Goal: Use online tool/utility: Utilize a website feature to perform a specific function

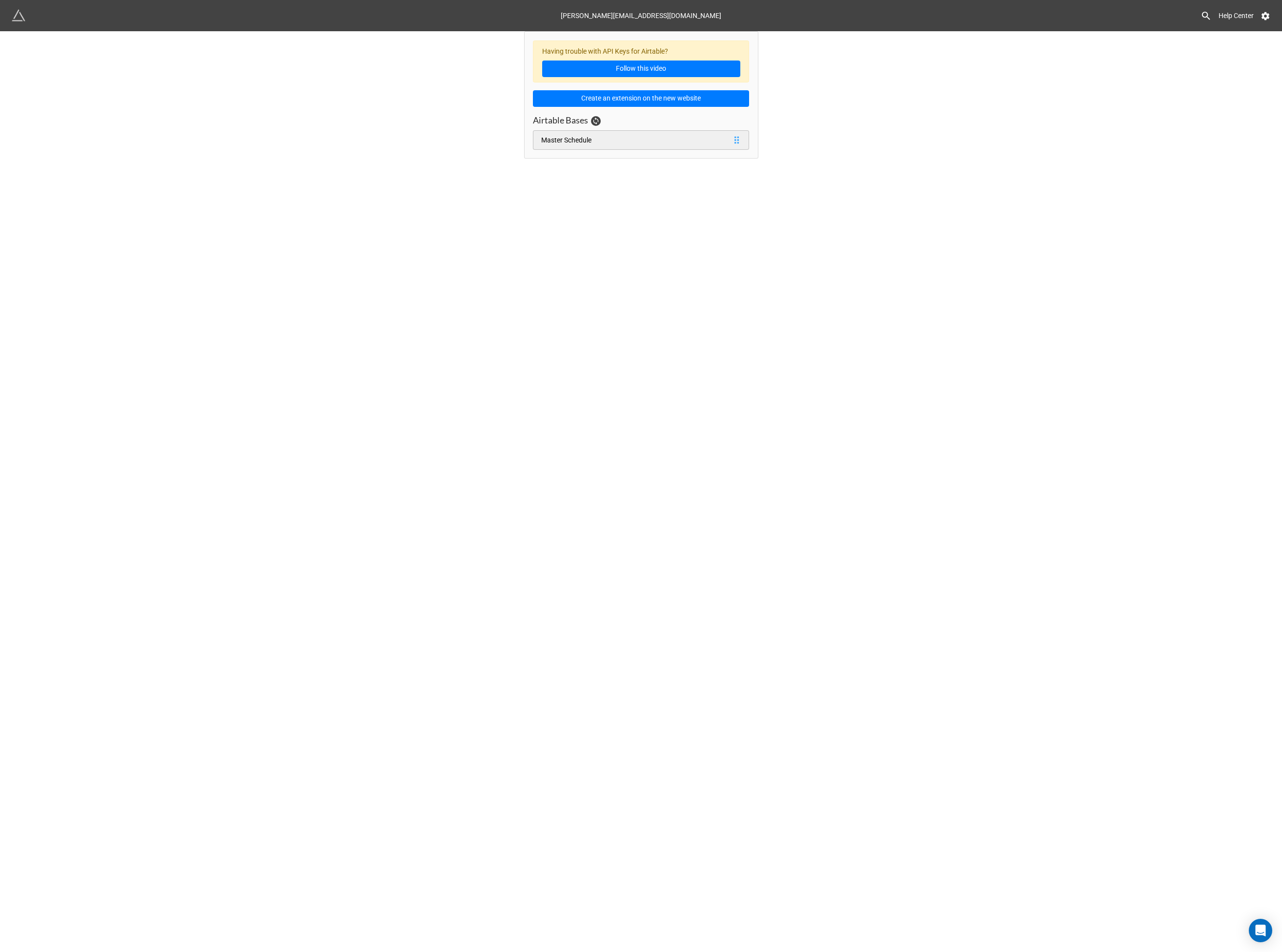
click at [587, 141] on div "Master Schedule" at bounding box center [566, 139] width 50 height 11
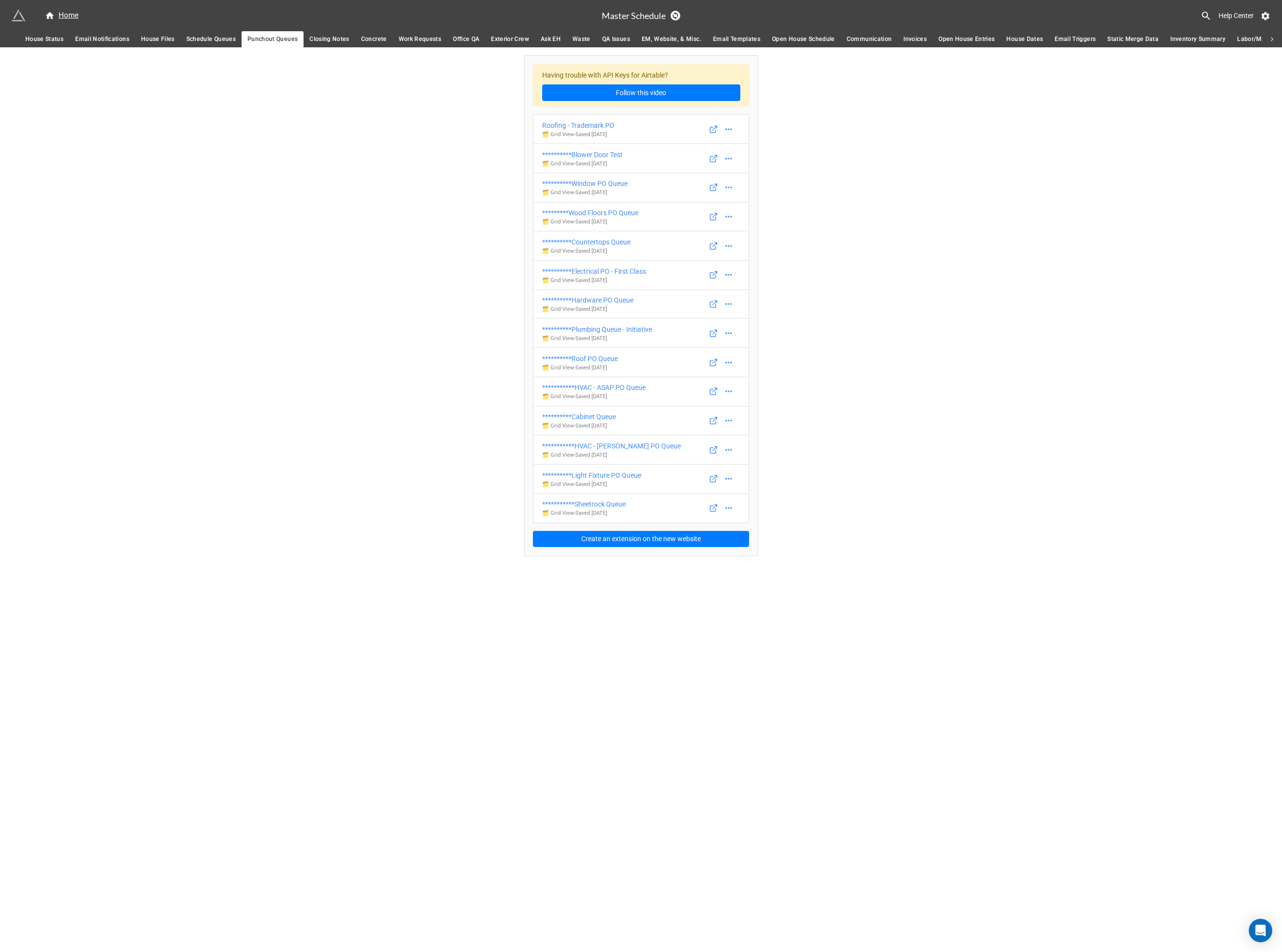
click at [211, 36] on span "Schedule Queues" at bounding box center [211, 39] width 49 height 10
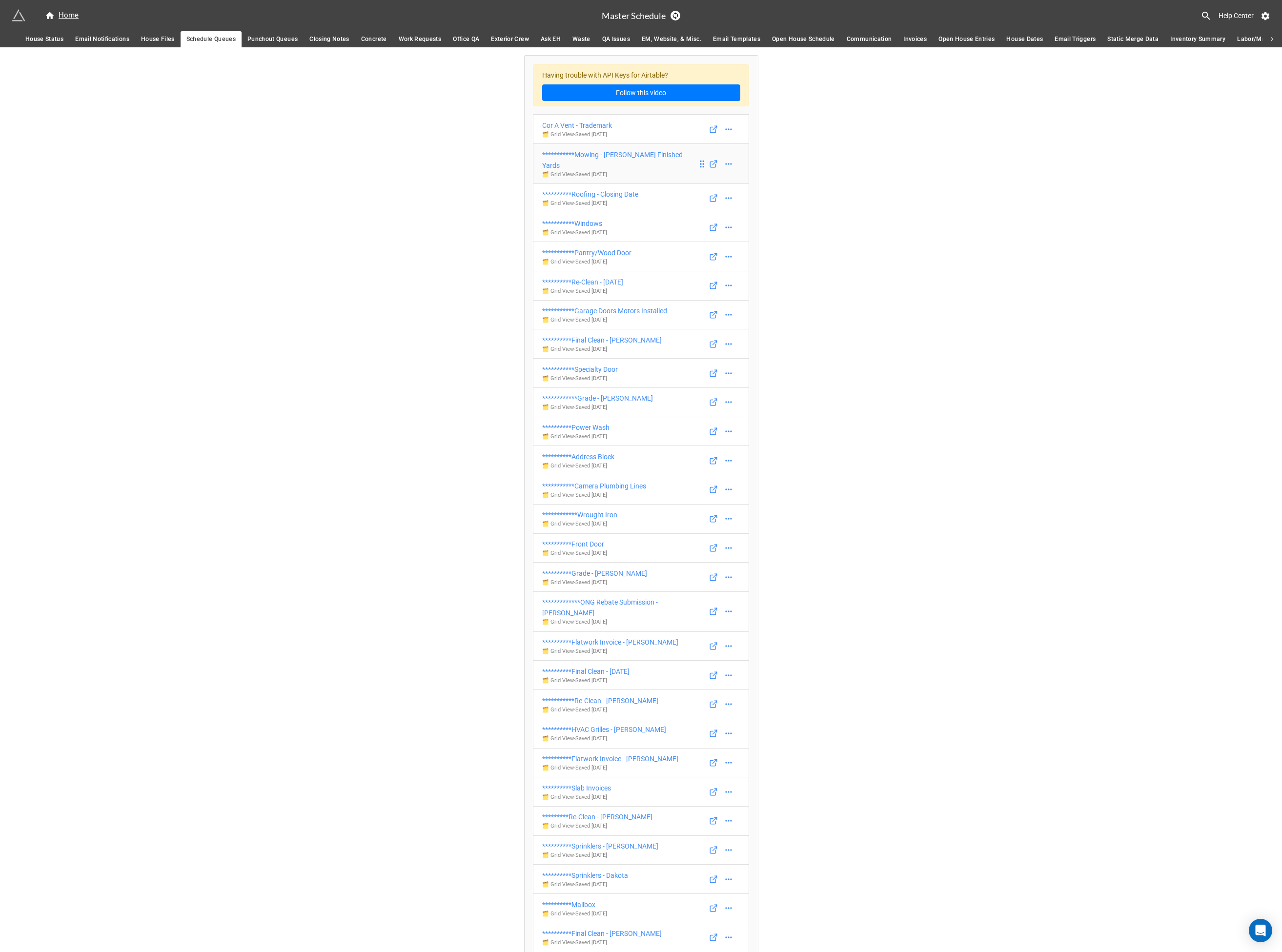
click at [615, 156] on div "**********" at bounding box center [620, 160] width 155 height 21
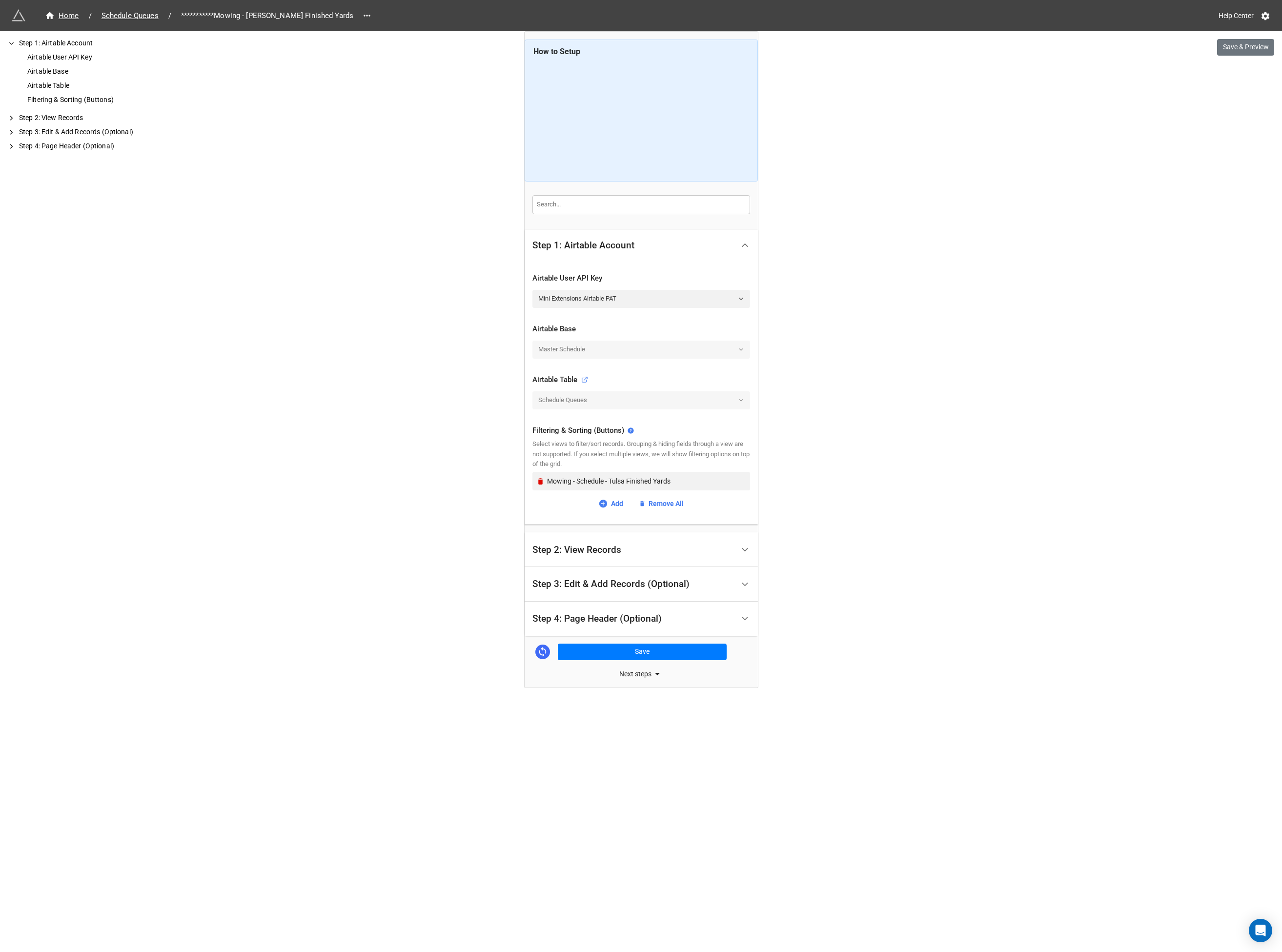
drag, startPoint x: 343, startPoint y: 13, endPoint x: 343, endPoint y: 29, distance: 16.0
click at [362, 13] on icon at bounding box center [367, 16] width 10 height 10
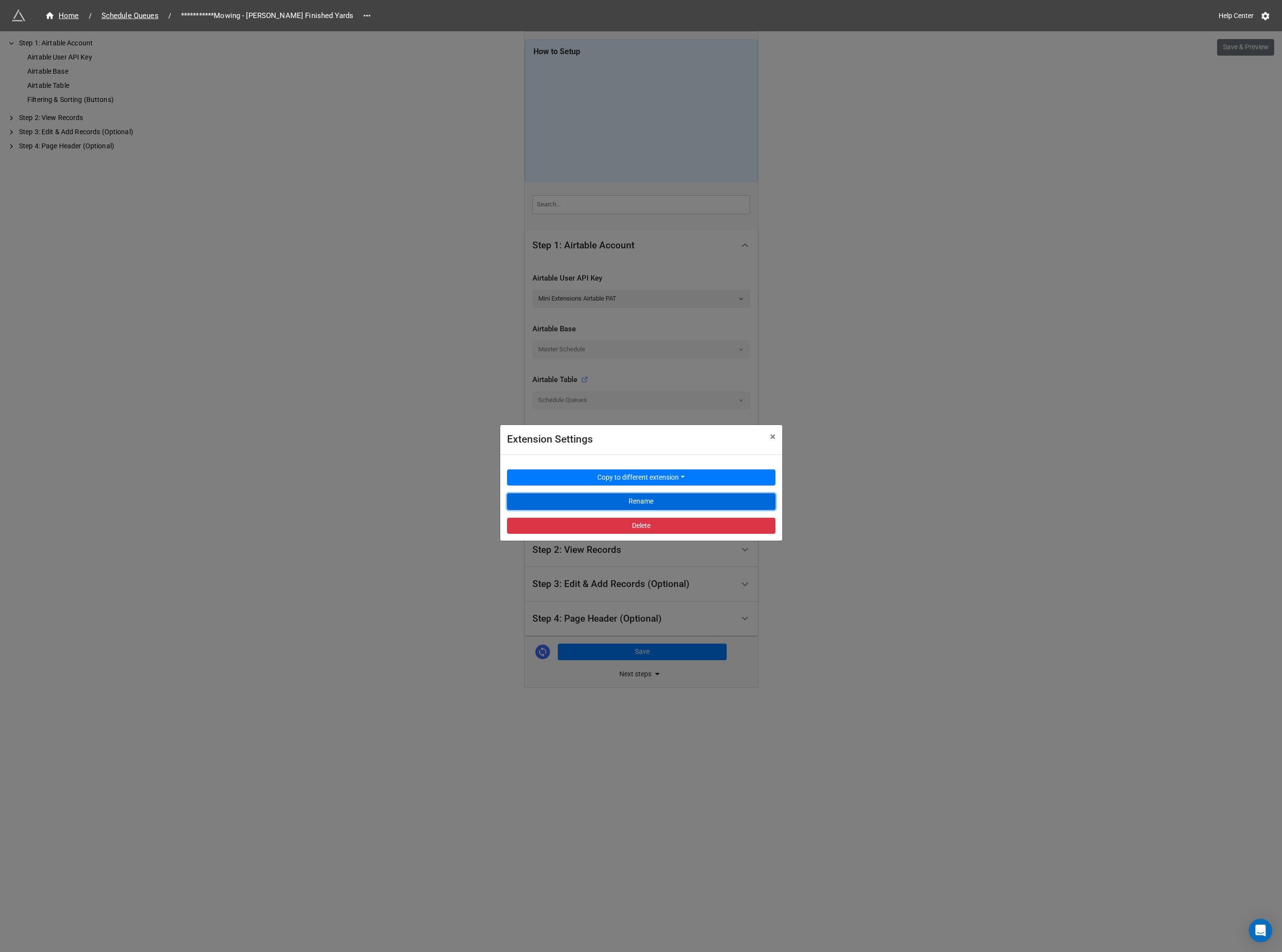
click at [632, 501] on button "Rename" at bounding box center [641, 501] width 268 height 16
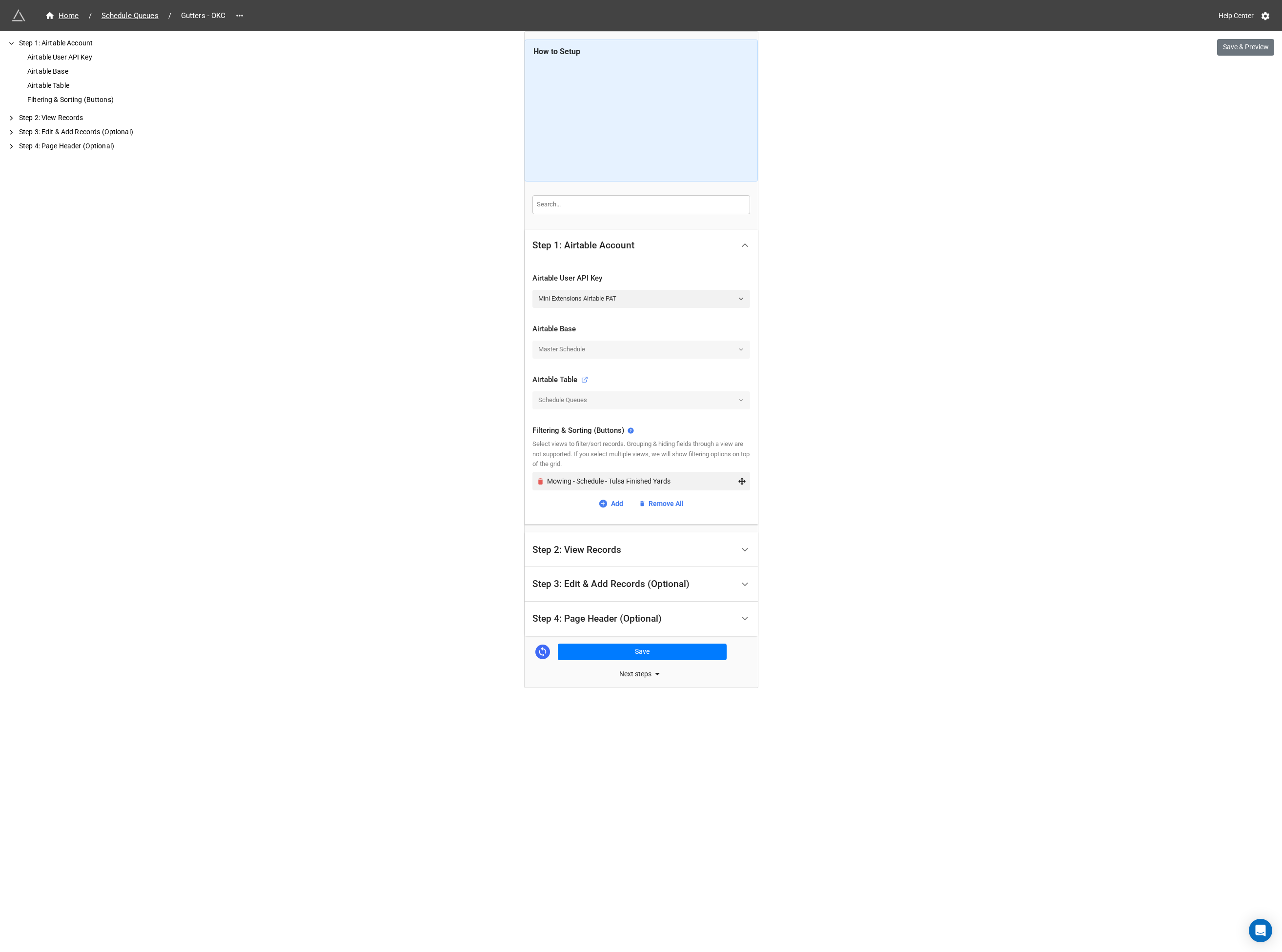
click at [542, 479] on icon "Remove" at bounding box center [541, 481] width 6 height 6
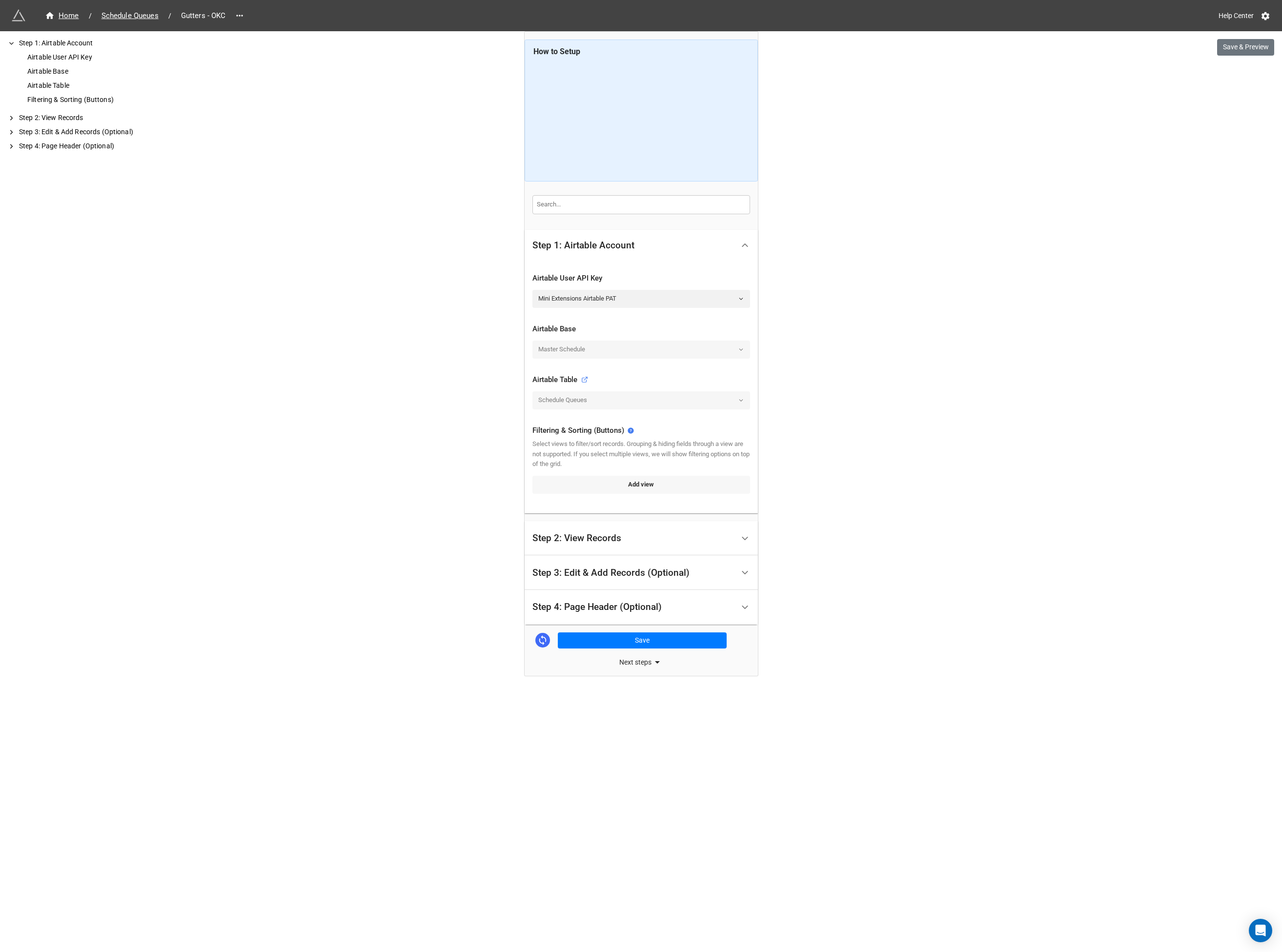
click at [592, 487] on link "Add view" at bounding box center [641, 484] width 217 height 18
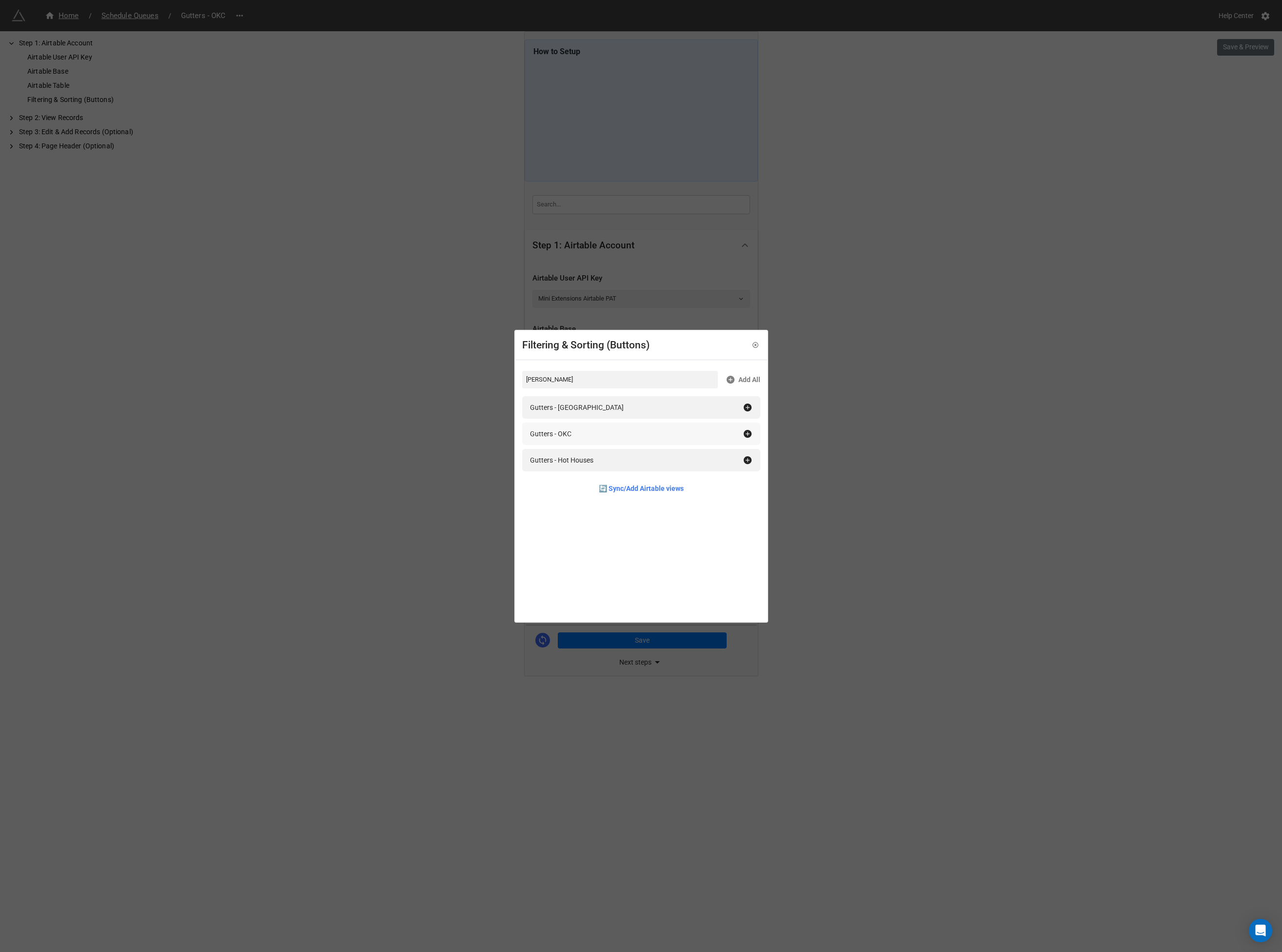
type input "gutt"
click at [575, 436] on div "Gutters - OKC" at bounding box center [636, 433] width 212 height 11
click at [449, 442] on div "Filtering & Sorting (Buttons) gutt Add All Gutters - Tulsa Gutters - Hot Houses…" at bounding box center [641, 476] width 1282 height 952
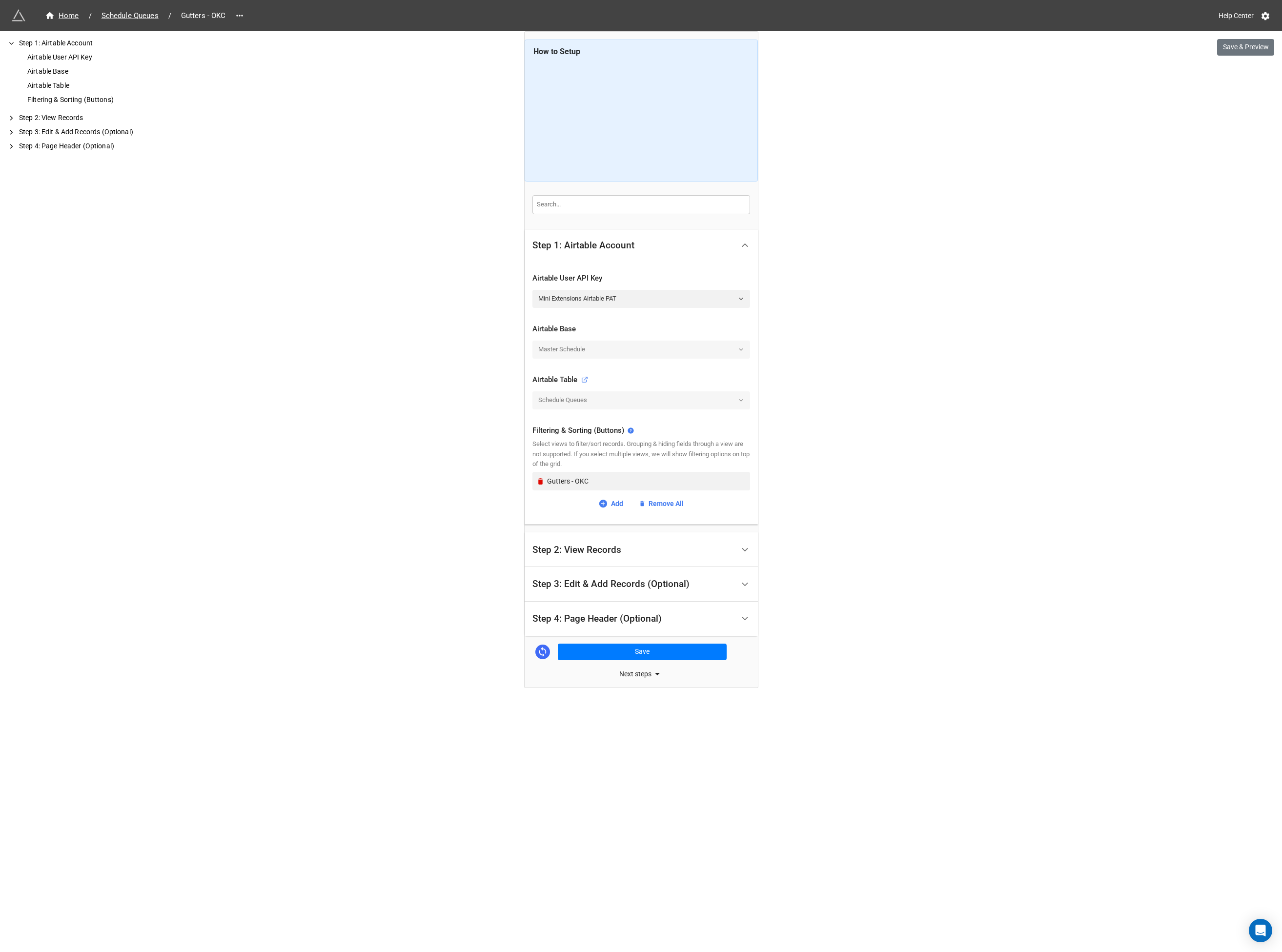
click at [567, 545] on div "Step 2: View Records" at bounding box center [577, 550] width 89 height 10
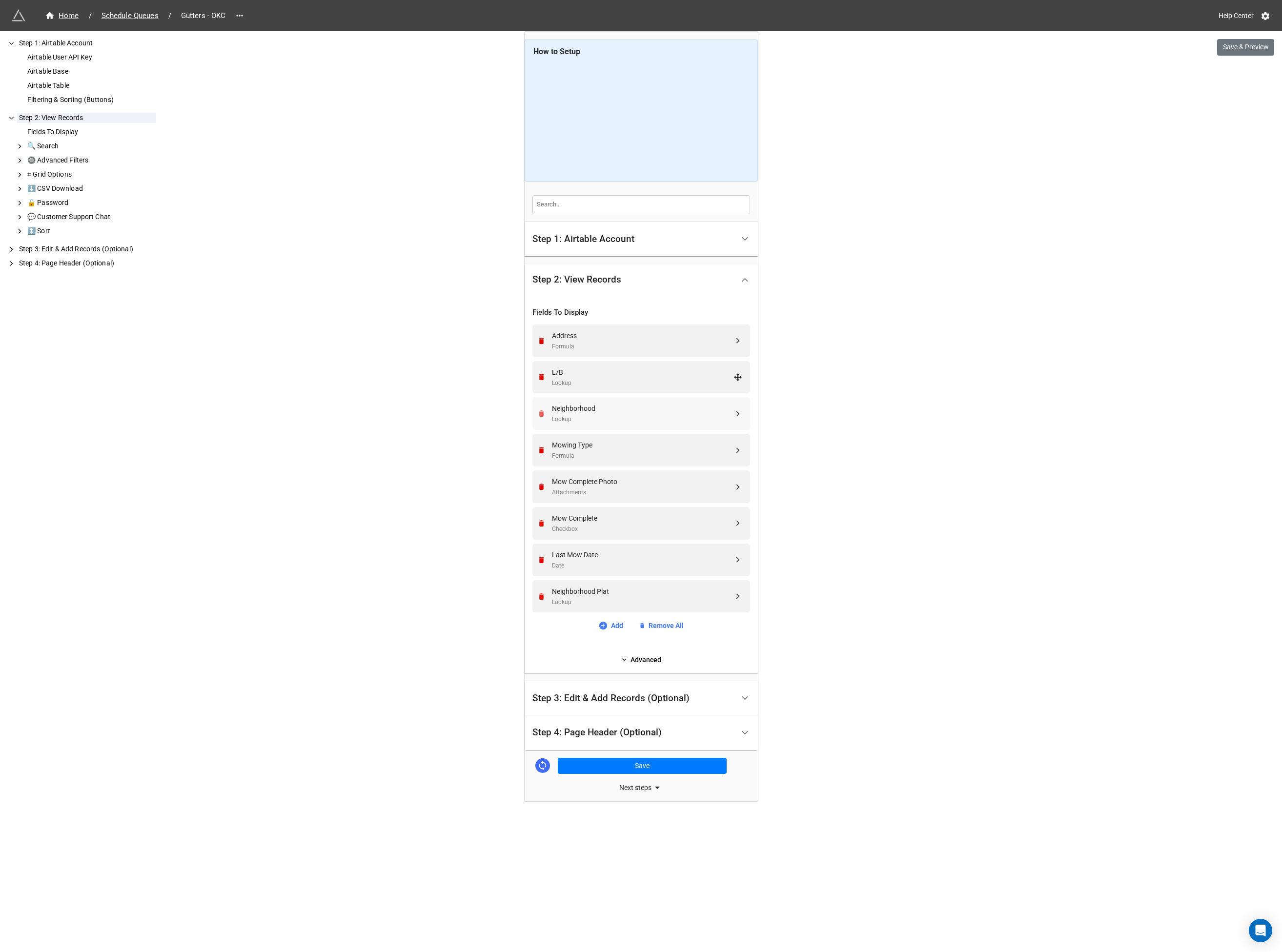
click at [542, 378] on icon "Remove" at bounding box center [542, 377] width 6 height 6
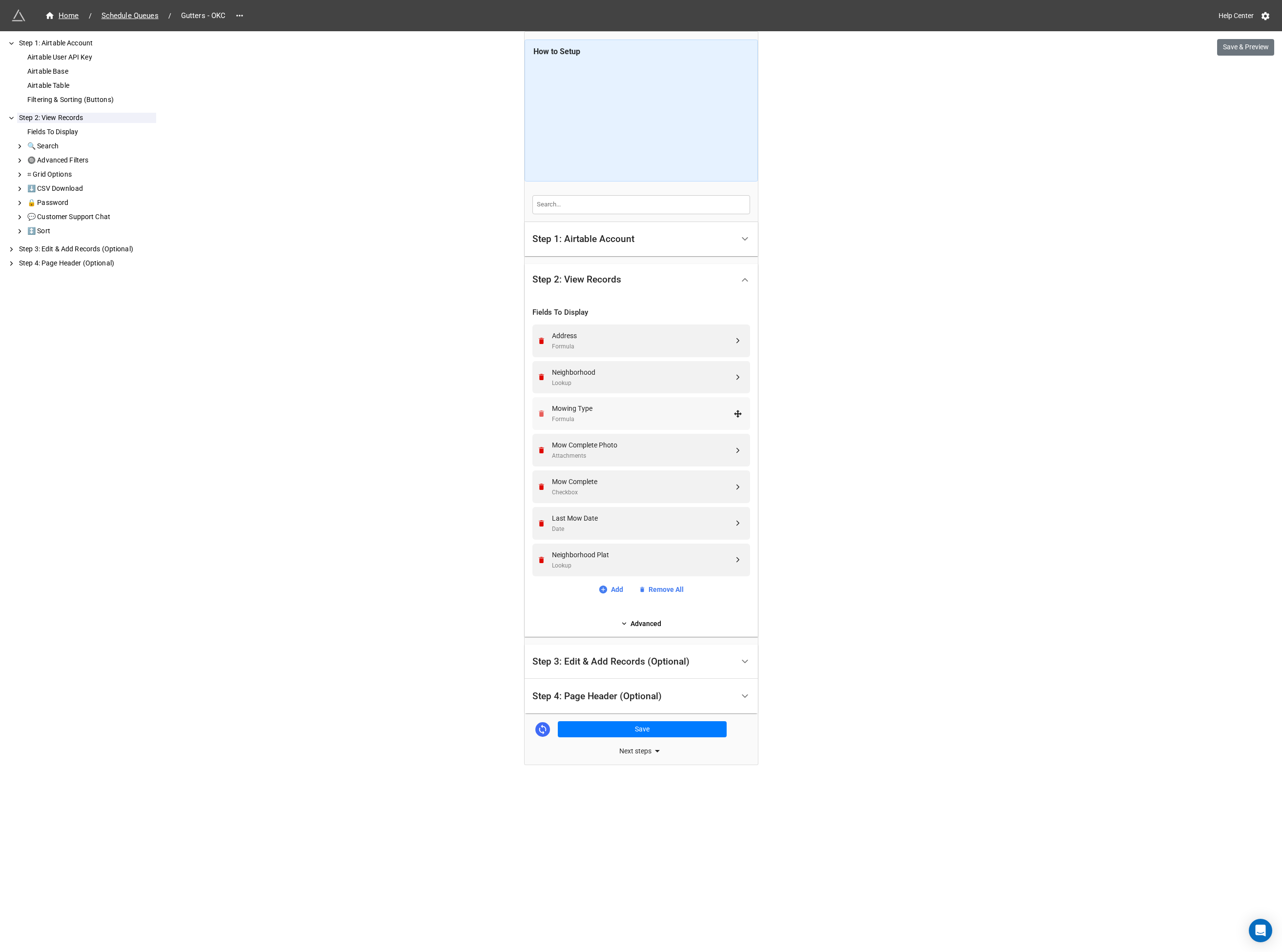
click at [539, 413] on icon "Remove" at bounding box center [542, 413] width 9 height 9
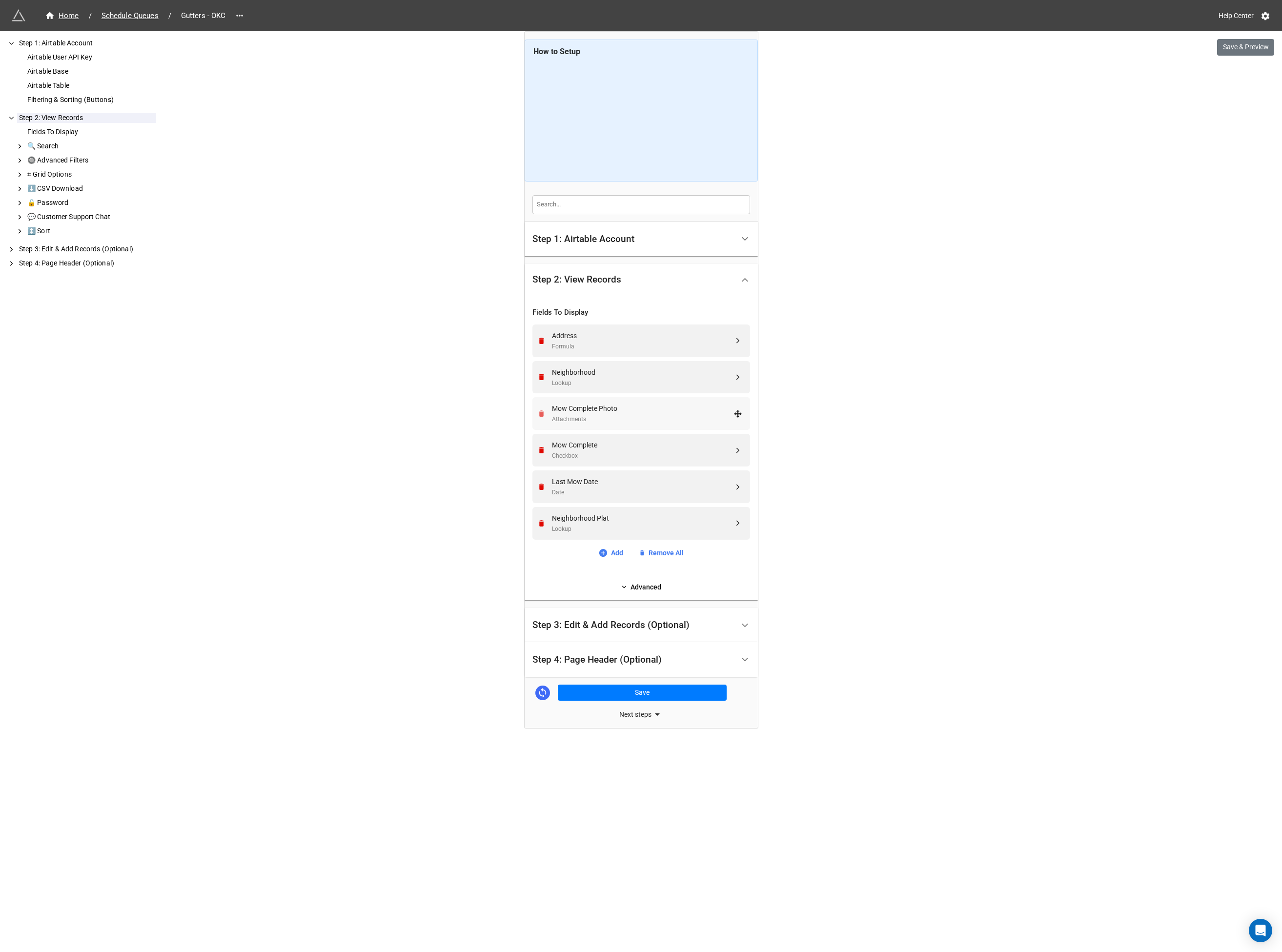
click at [539, 413] on icon "Remove" at bounding box center [542, 413] width 9 height 9
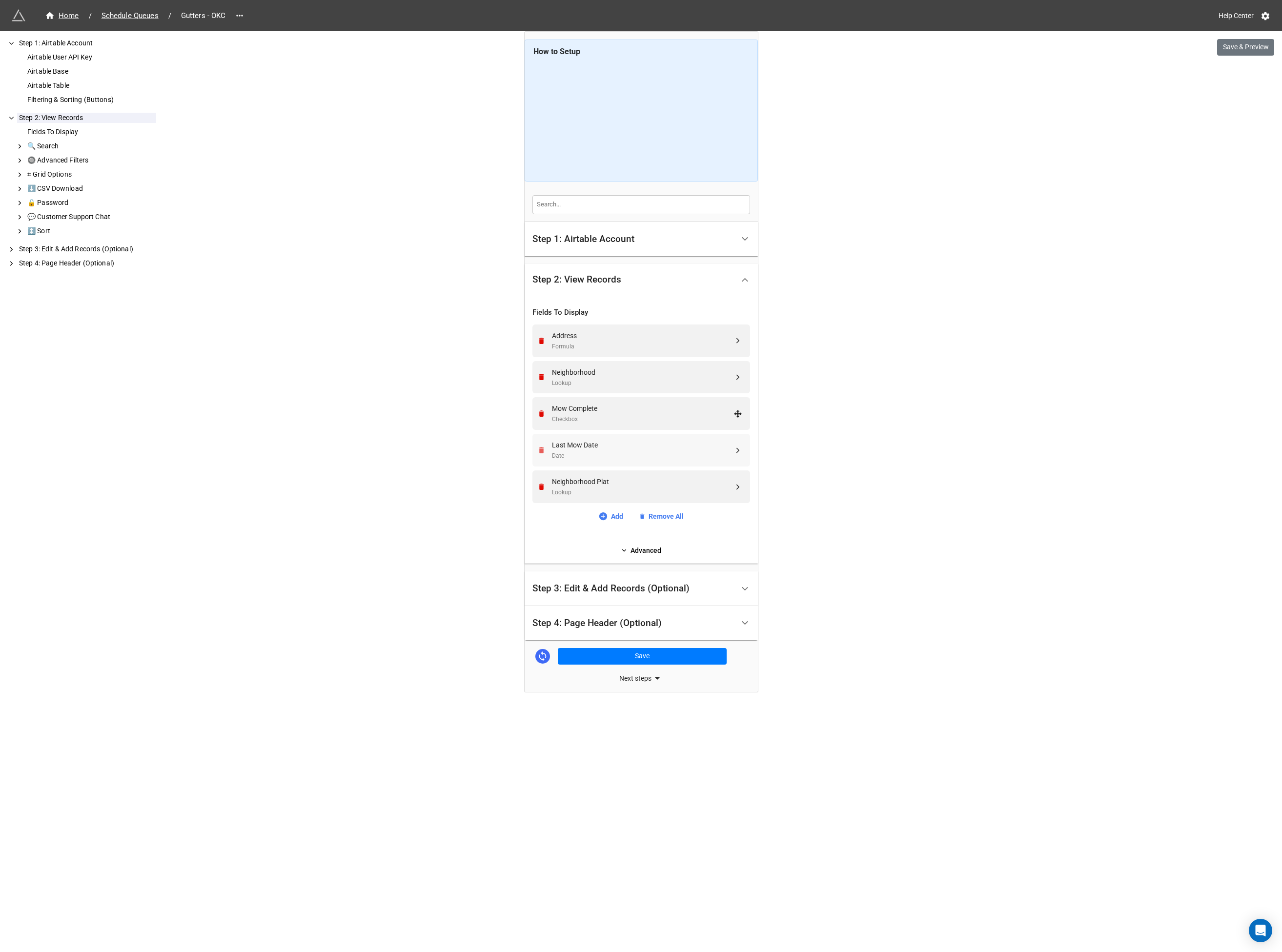
click at [538, 413] on icon "Remove" at bounding box center [542, 413] width 9 height 9
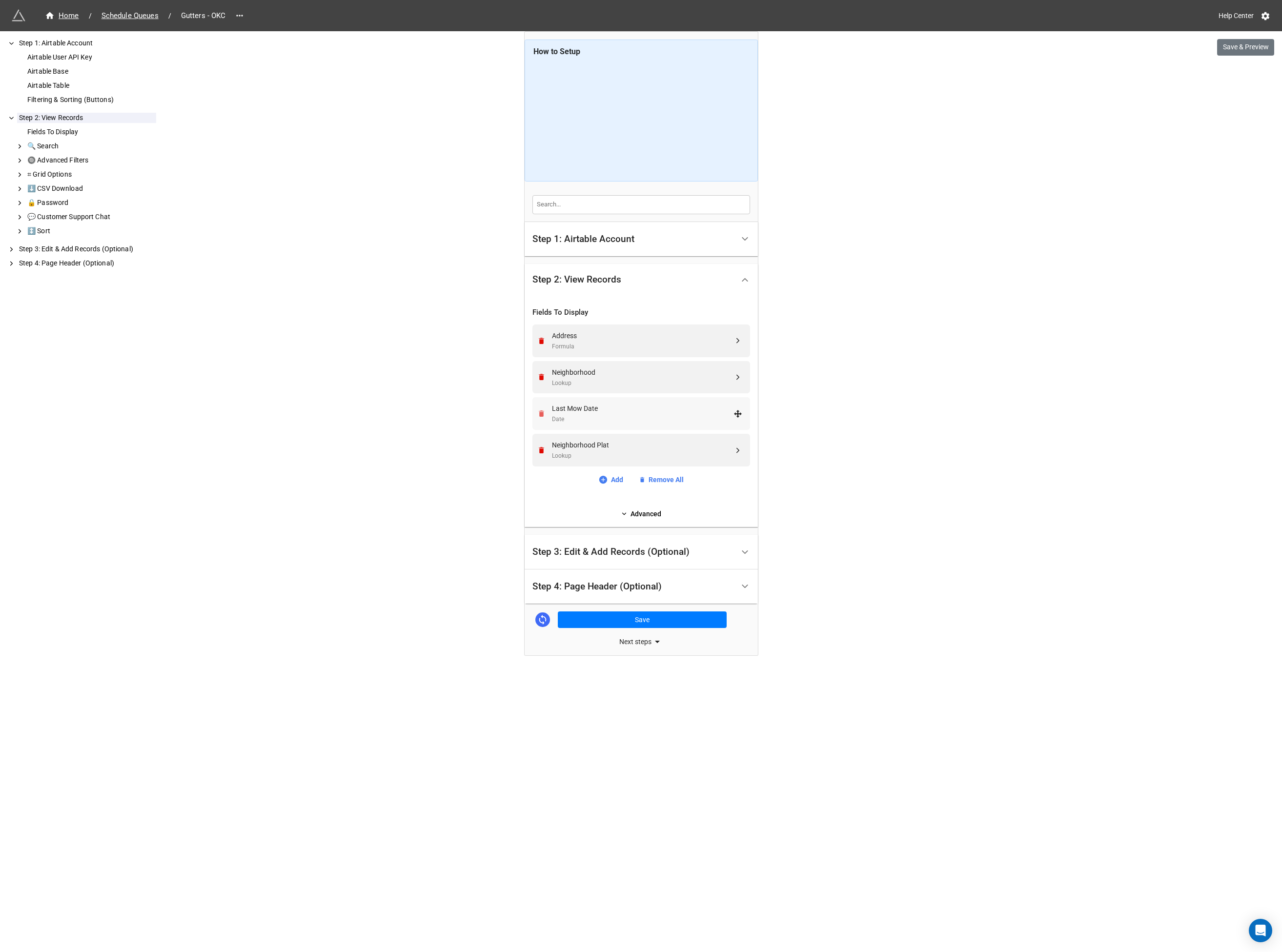
click at [538, 413] on icon "Remove" at bounding box center [542, 413] width 9 height 9
click at [538, 446] on icon "Remove" at bounding box center [542, 450] width 9 height 9
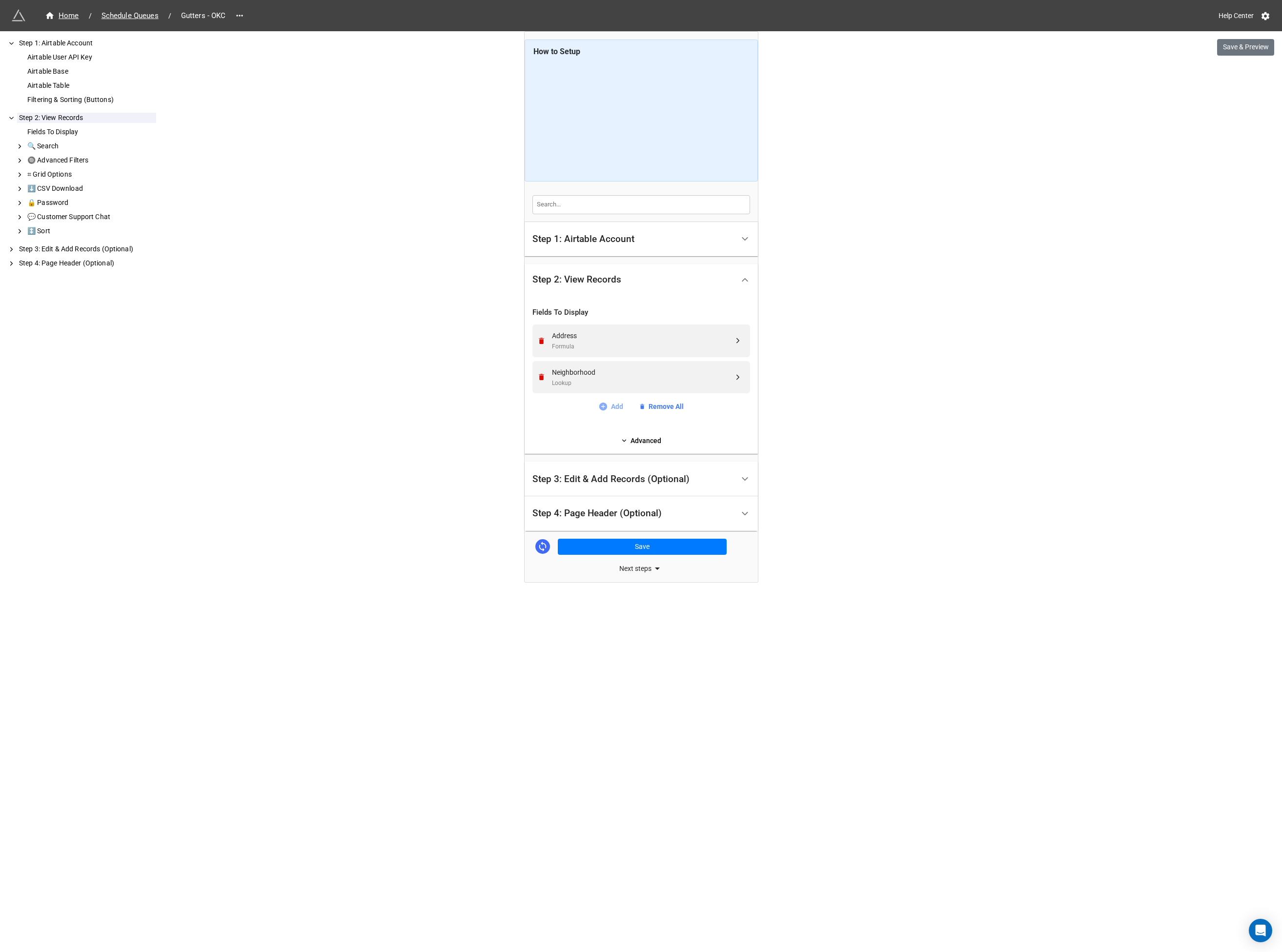
click at [610, 400] on div "Address Formula Neighborhood Lookup Add Remove All" at bounding box center [641, 368] width 217 height 88
click at [610, 409] on link "Add" at bounding box center [610, 406] width 25 height 11
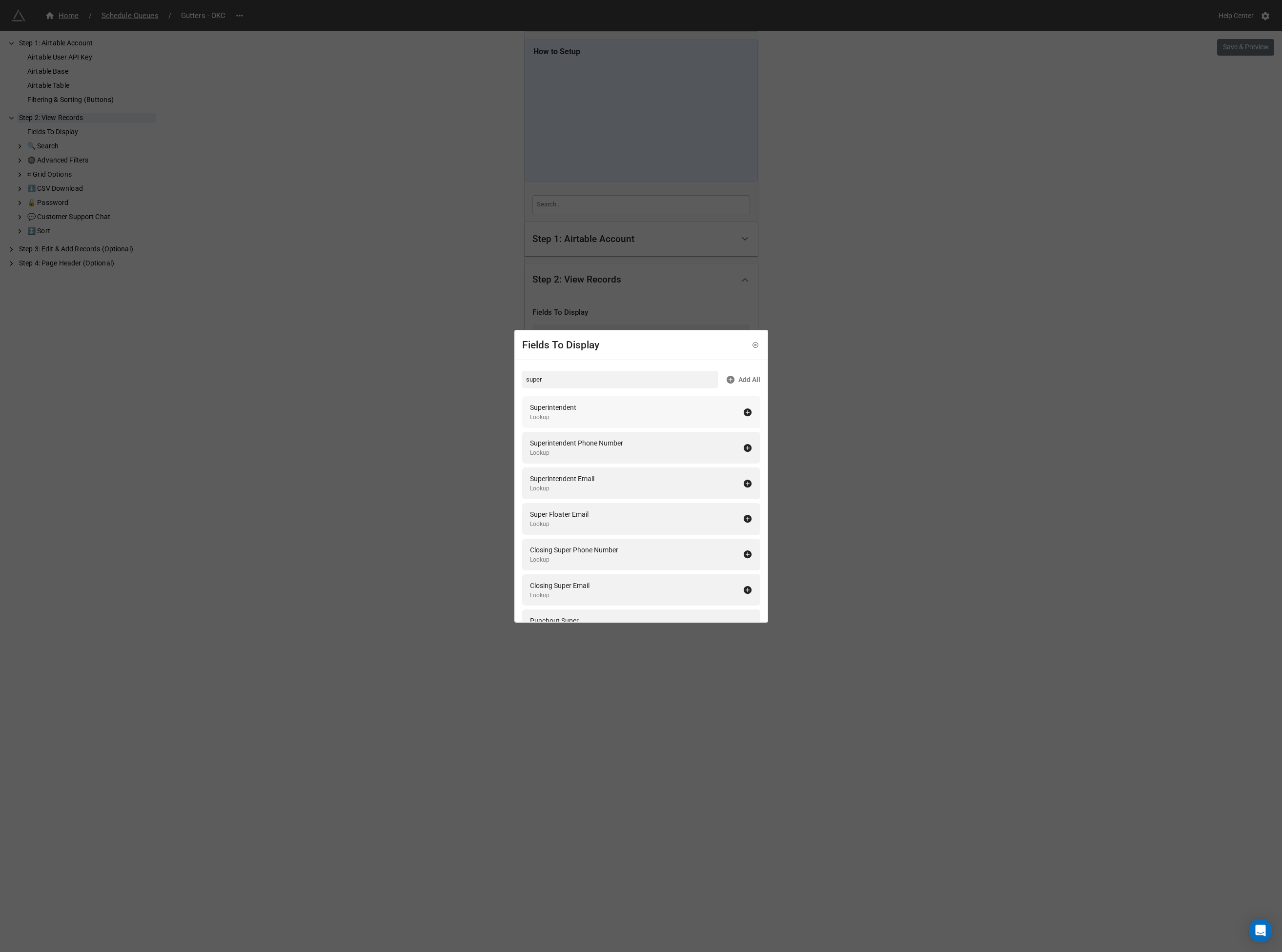
click at [569, 404] on div "Superintendent" at bounding box center [553, 407] width 47 height 11
click at [552, 382] on input "super" at bounding box center [620, 379] width 196 height 18
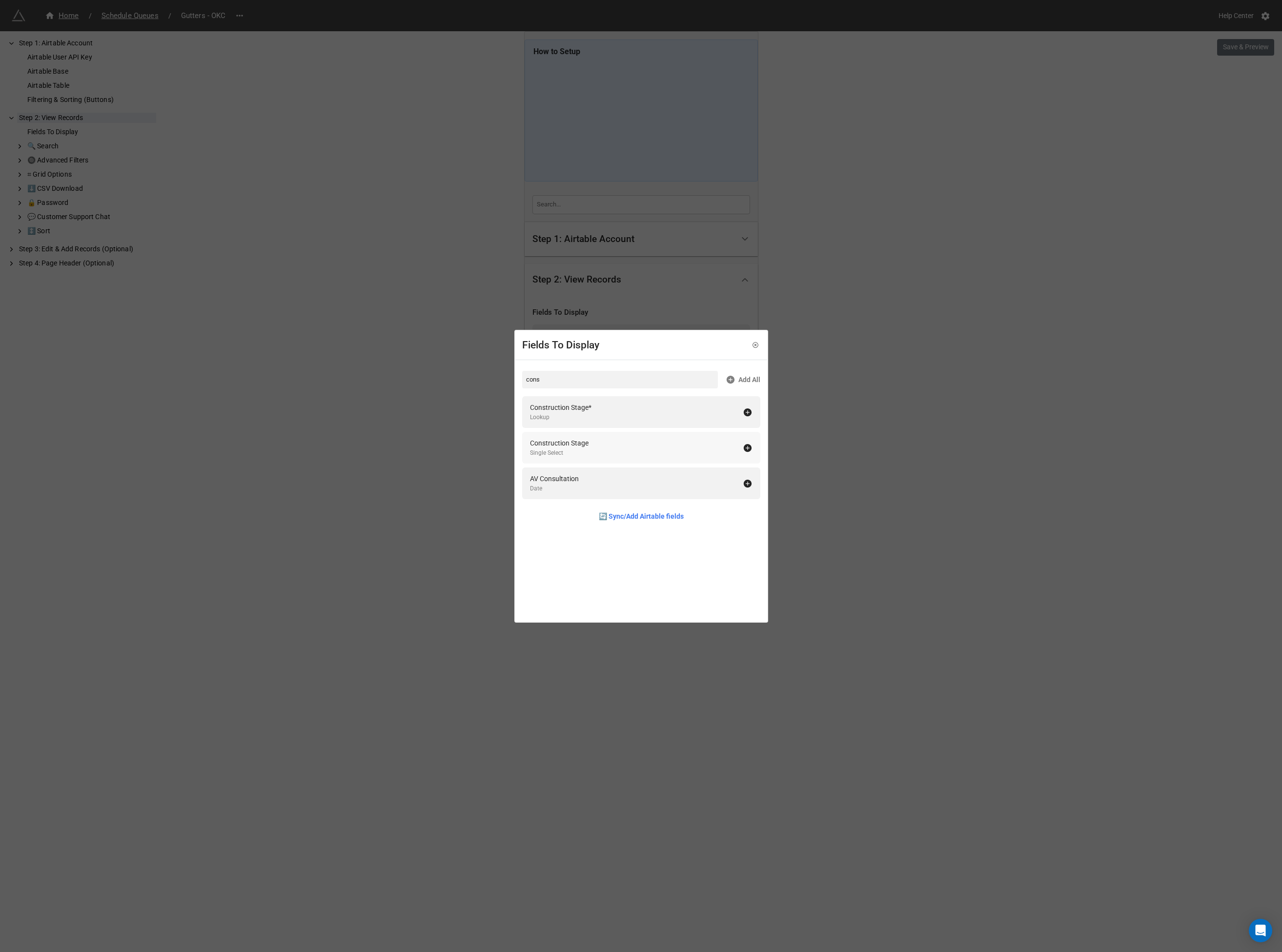
click at [569, 447] on div "Construction Stage" at bounding box center [559, 443] width 59 height 11
click at [543, 377] on input "cons" at bounding box center [620, 379] width 196 height 18
drag, startPoint x: 559, startPoint y: 398, endPoint x: 562, endPoint y: 405, distance: 7.6
click at [560, 400] on div "exteri Add All Exterior Stage Lookup Exterior Style Lookup 🔄 Sync/Add Airtable …" at bounding box center [641, 429] width 252 height 139
click at [562, 408] on div "Exterior Stage" at bounding box center [551, 407] width 42 height 11
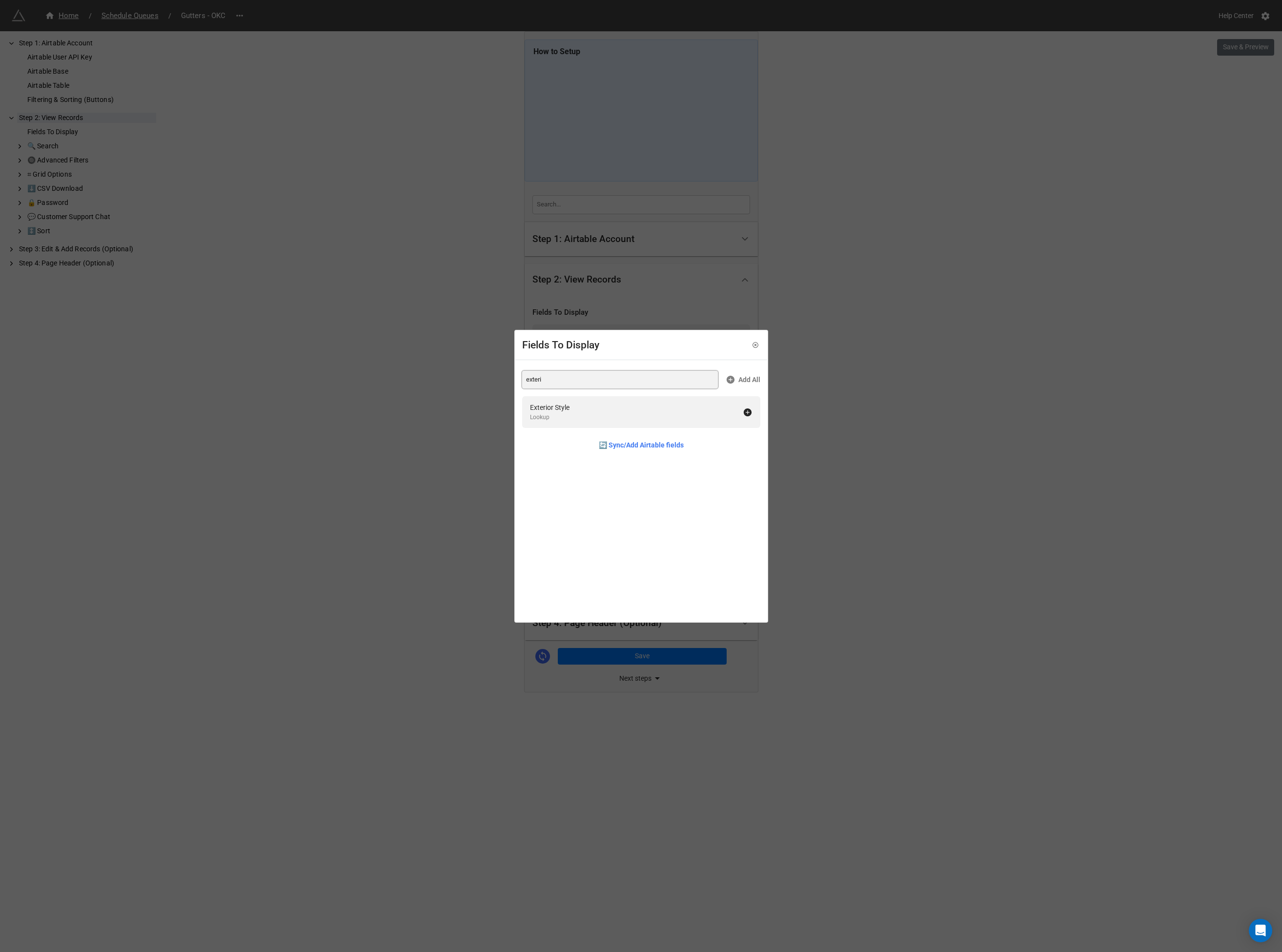
click at [558, 377] on input "exteri" at bounding box center [620, 379] width 196 height 18
type input "lvl"
click at [555, 411] on div "Lvls Lookup" at bounding box center [636, 412] width 212 height 20
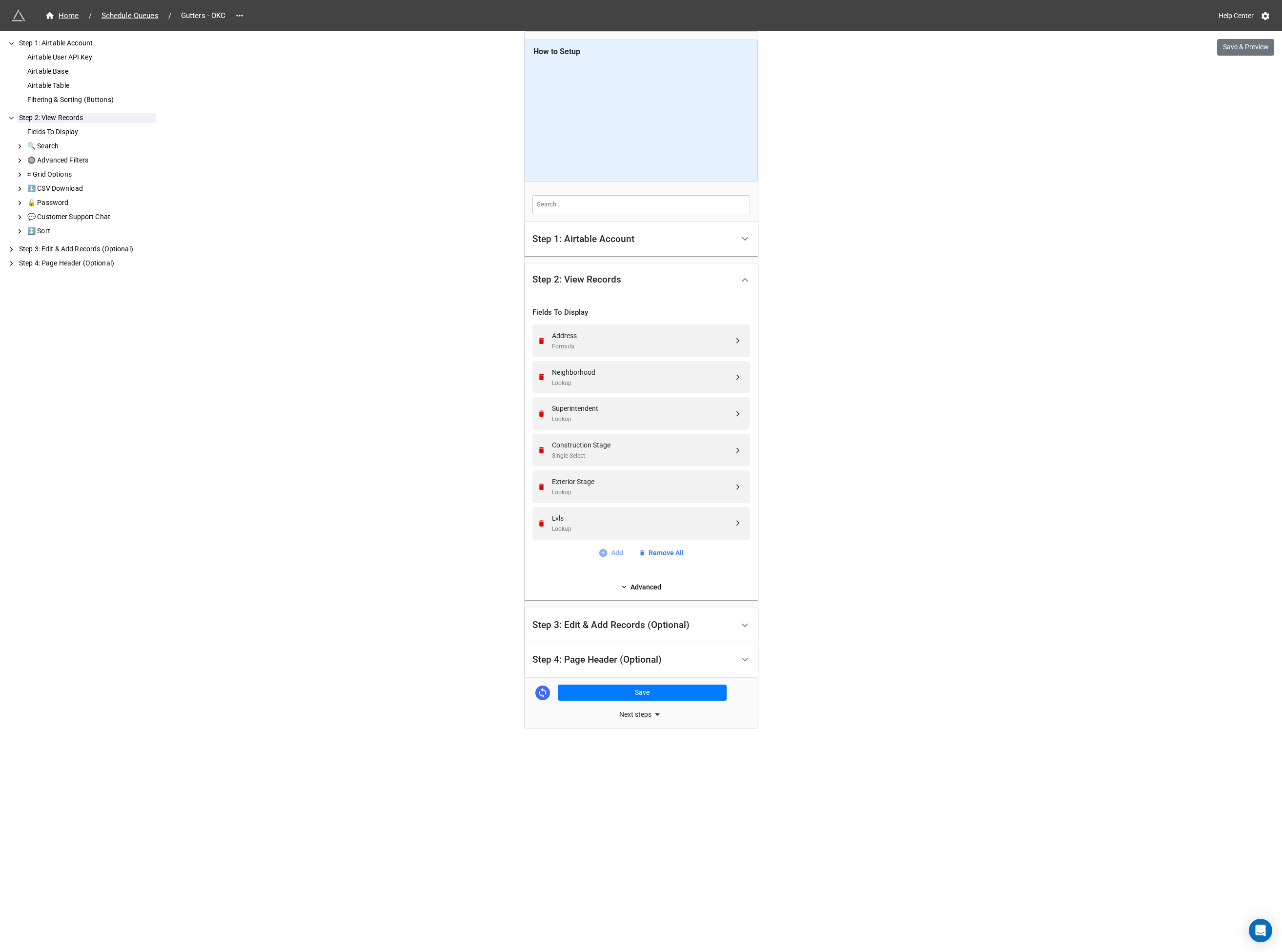
click at [610, 553] on link "Add" at bounding box center [610, 552] width 25 height 11
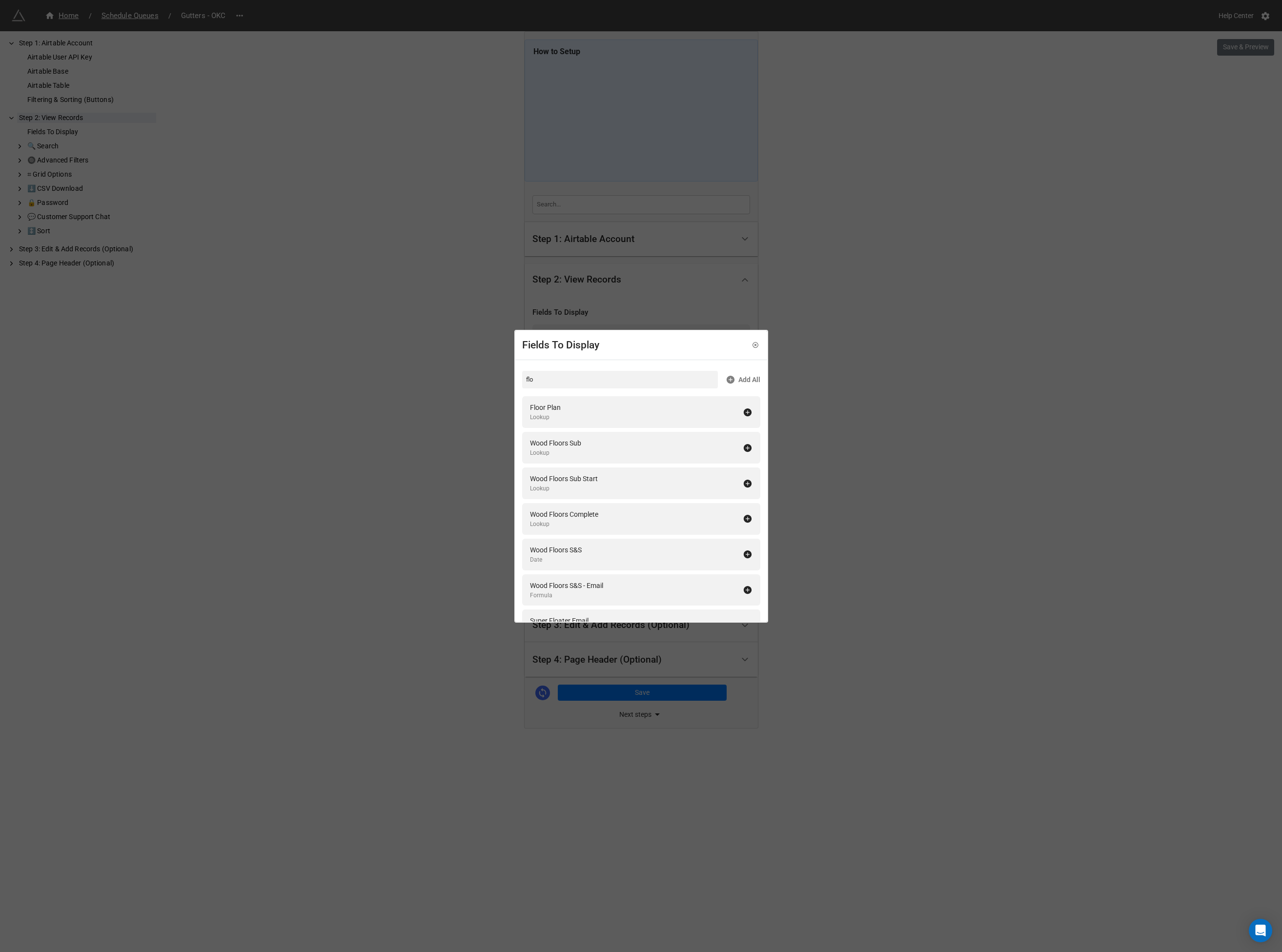
drag, startPoint x: 550, startPoint y: 406, endPoint x: 549, endPoint y: 395, distance: 11.0
click at [550, 406] on div "Floor Plan" at bounding box center [545, 407] width 31 height 11
click at [541, 380] on input "flo" at bounding box center [620, 379] width 196 height 18
click at [541, 409] on div "Closing" at bounding box center [541, 407] width 22 height 11
click at [544, 380] on input "clos" at bounding box center [620, 379] width 196 height 18
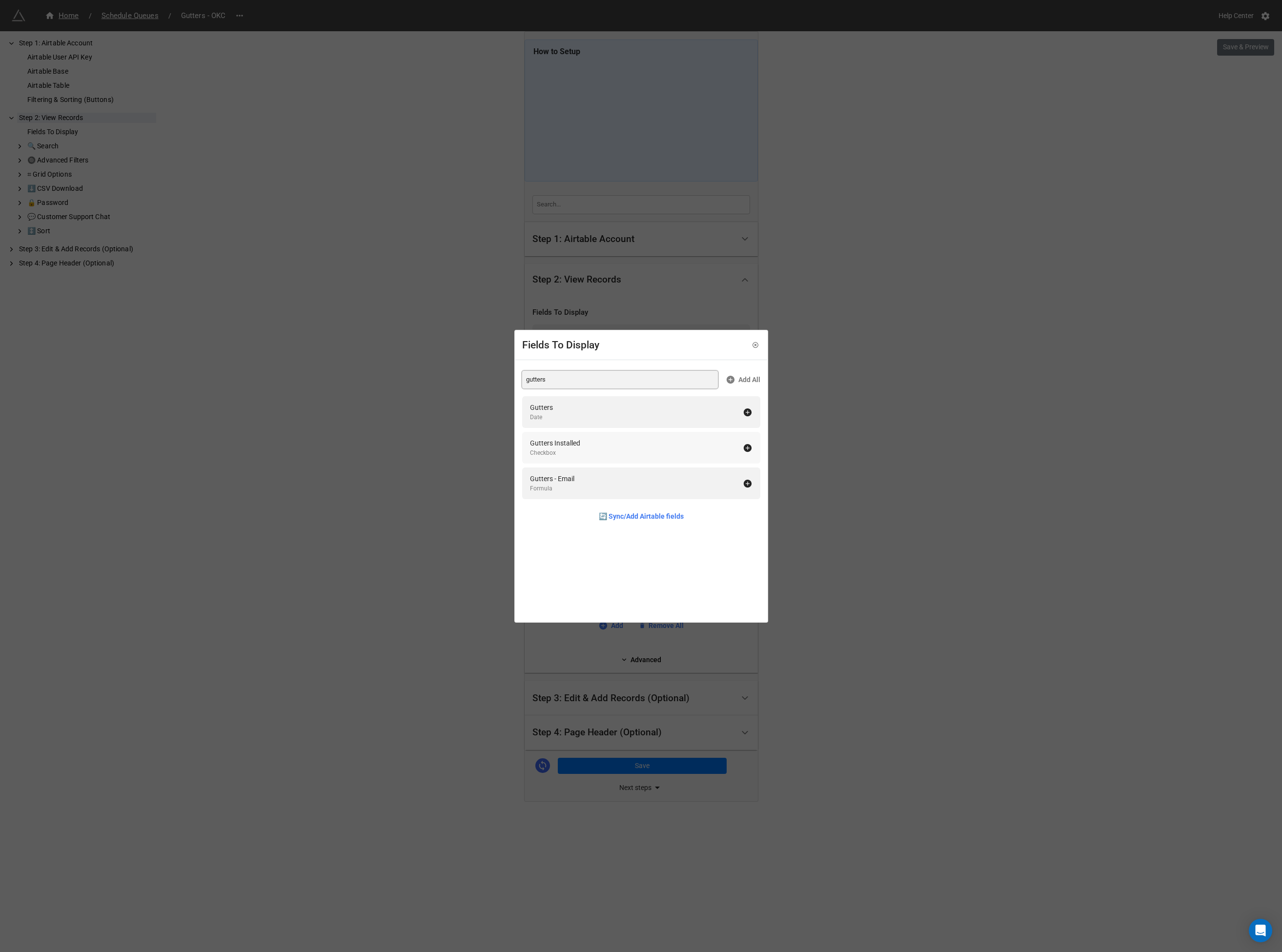
type input "gutters"
click at [549, 451] on div "Checkbox" at bounding box center [555, 453] width 50 height 9
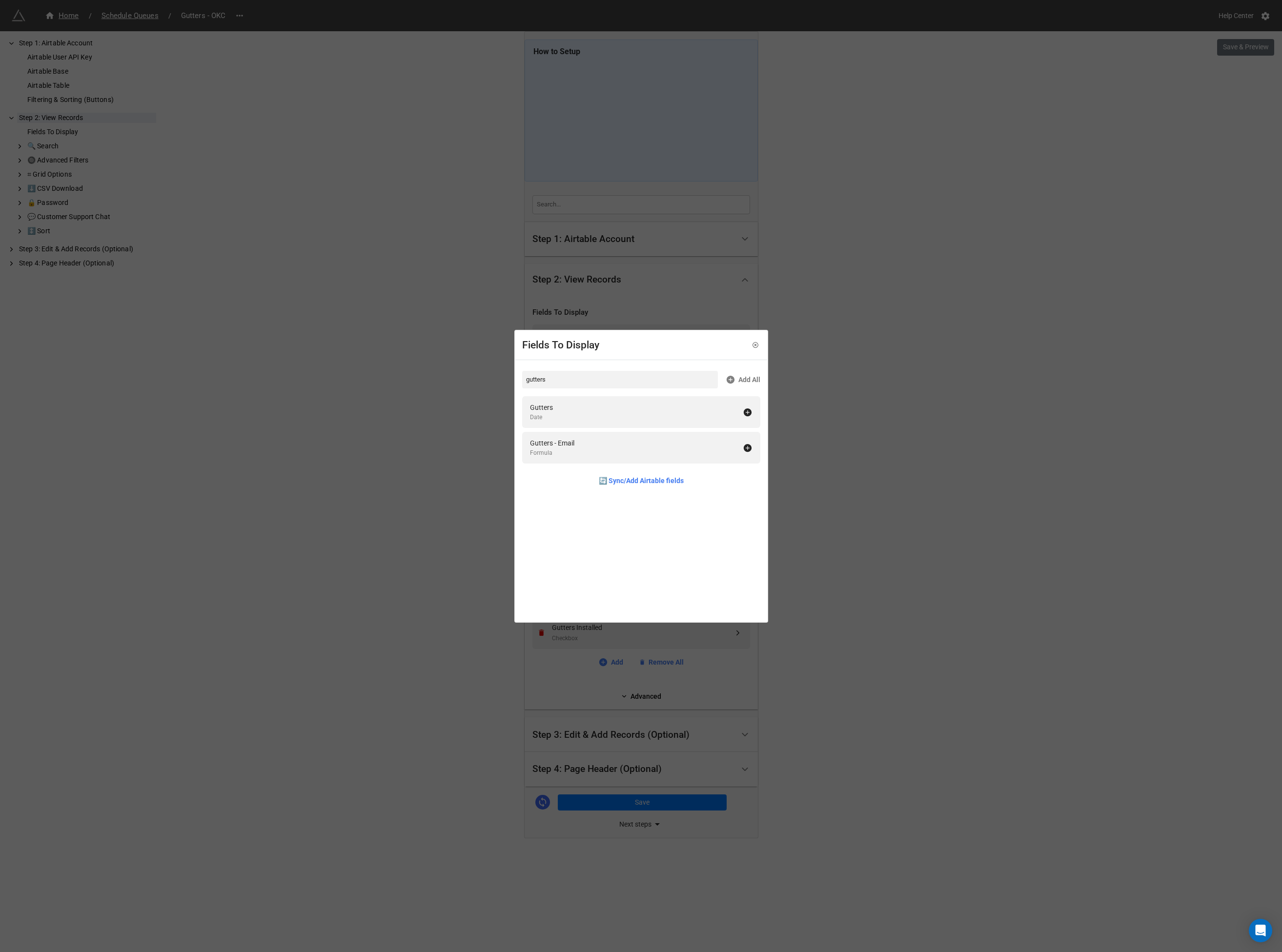
click at [445, 435] on div "Fields To Display gutters Add All Gutters Date Gutters - Email Formula 🔄 Sync/A…" at bounding box center [641, 476] width 1282 height 952
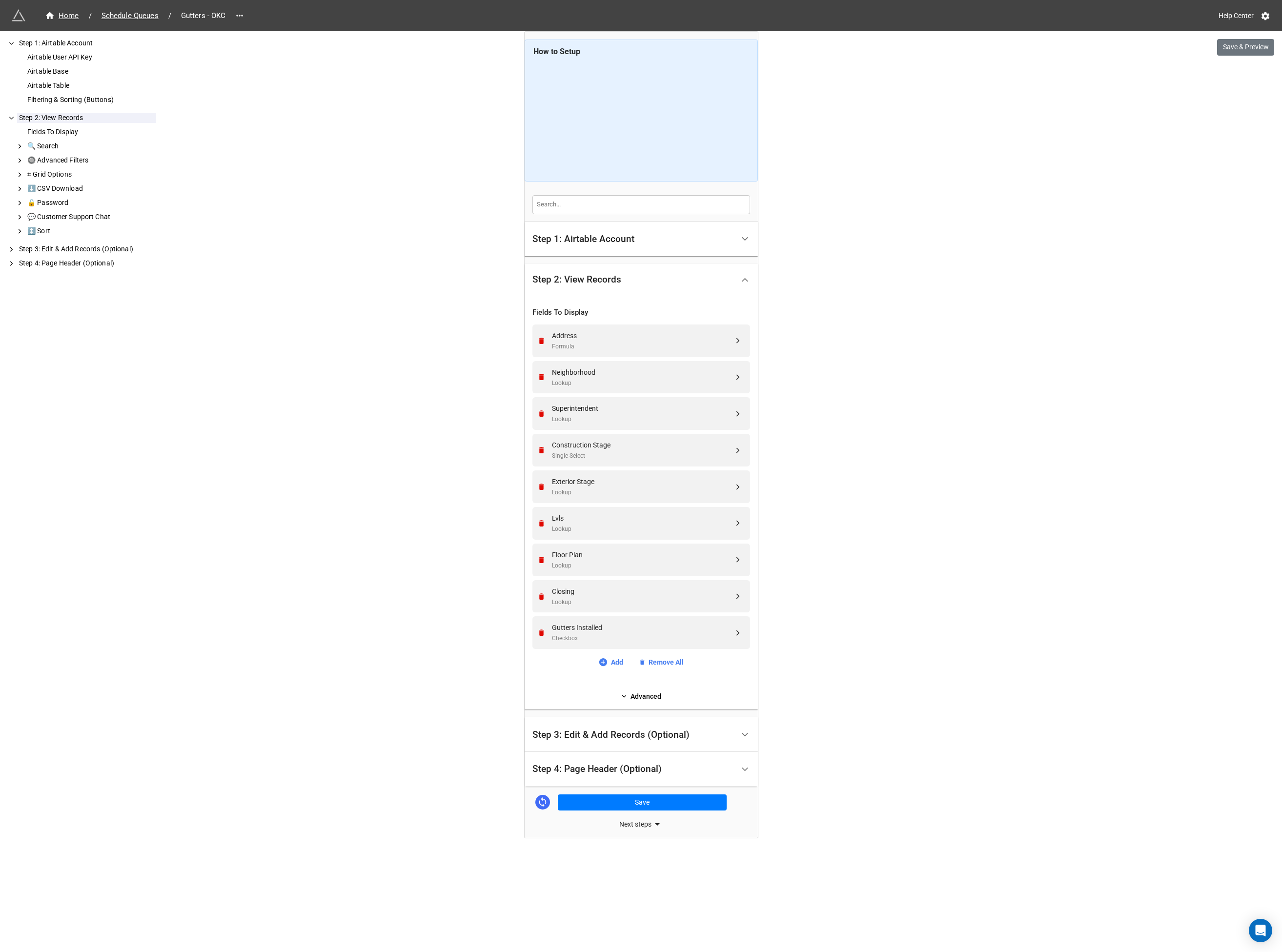
click at [594, 735] on div "Step 3: Edit & Add Records (Optional)" at bounding box center [611, 735] width 157 height 10
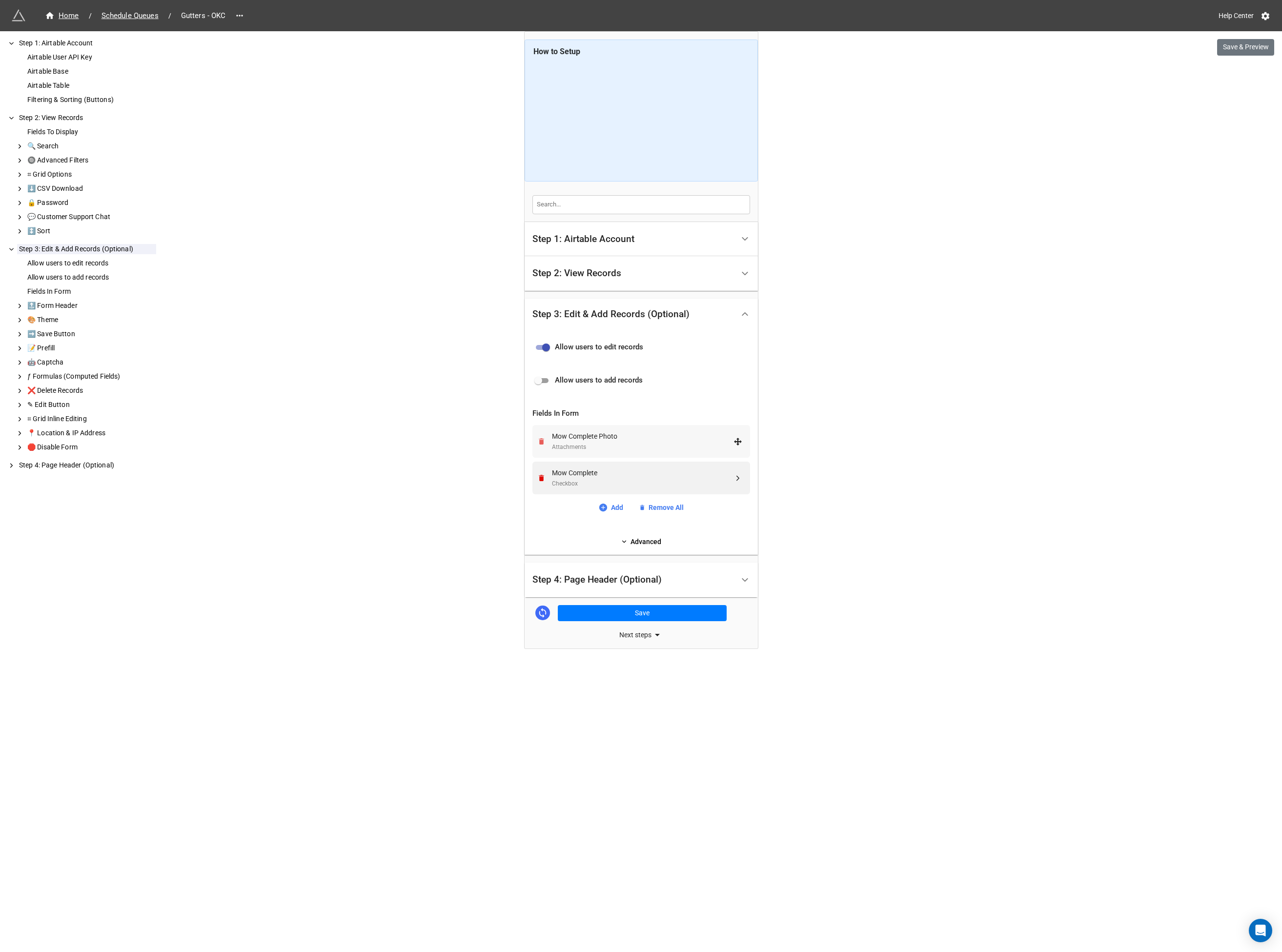
click at [542, 438] on icon "Remove" at bounding box center [542, 441] width 6 height 6
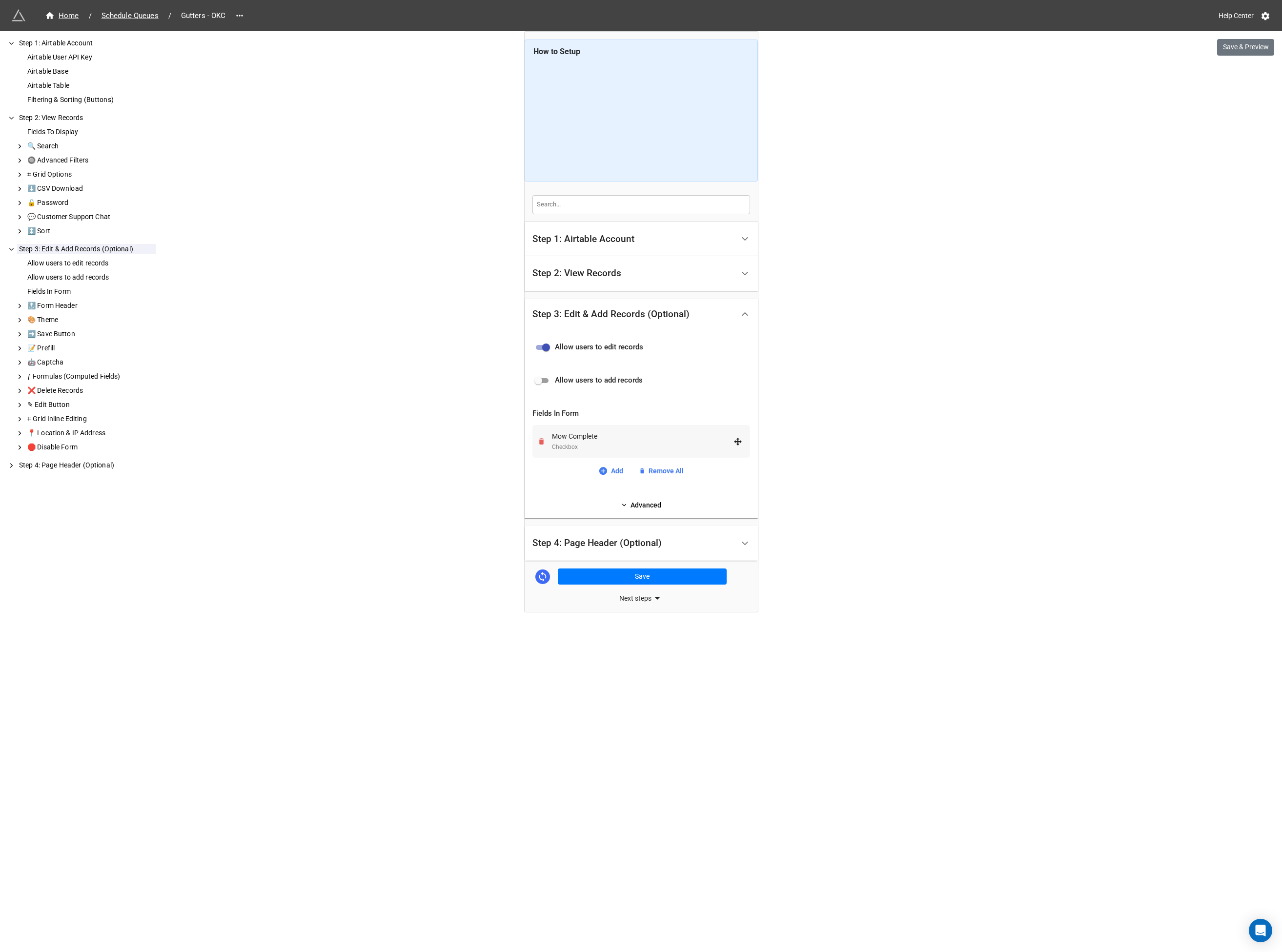
click at [542, 439] on icon "Remove" at bounding box center [542, 441] width 6 height 6
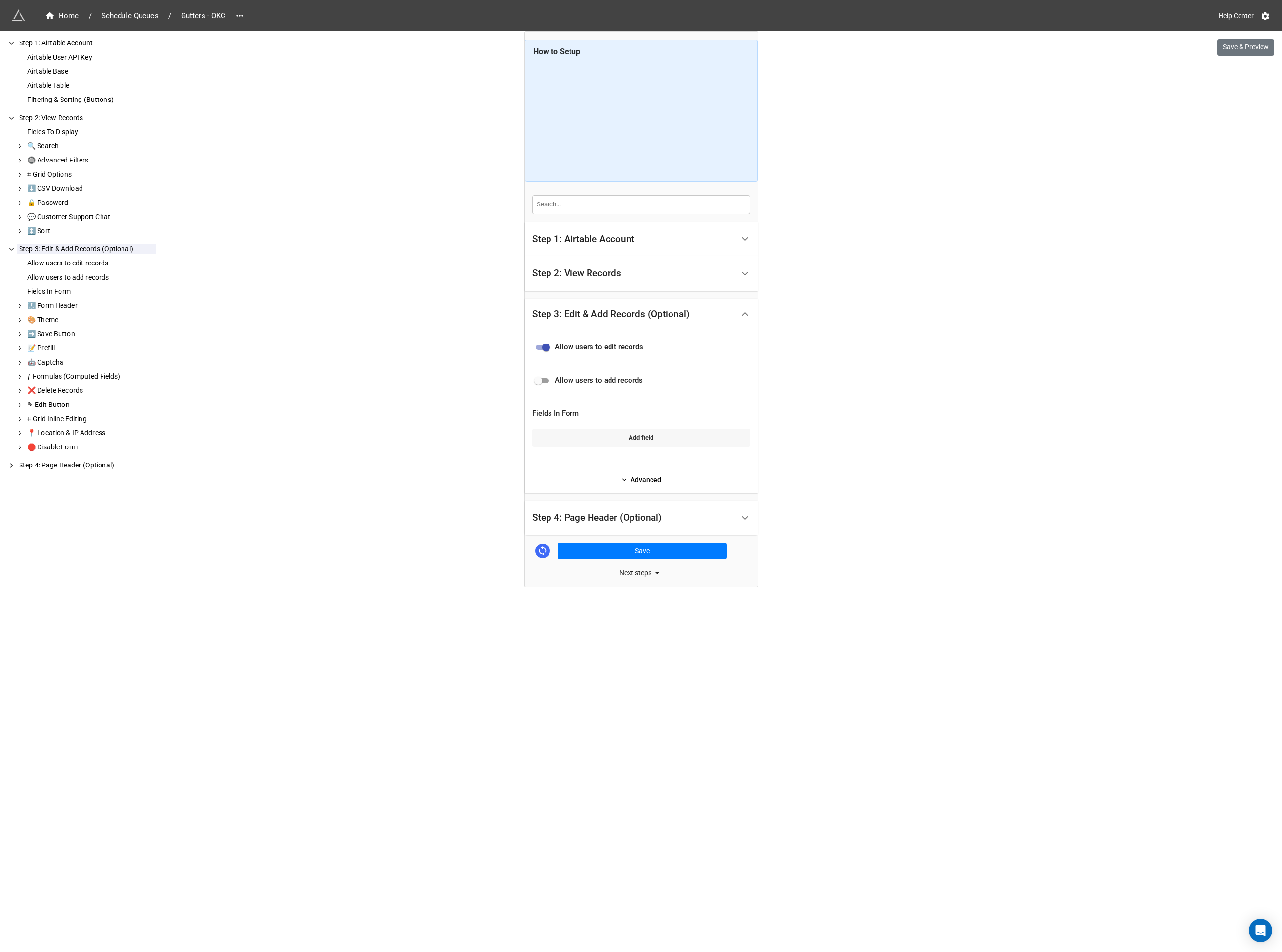
click at [619, 438] on link "Add field" at bounding box center [641, 438] width 217 height 18
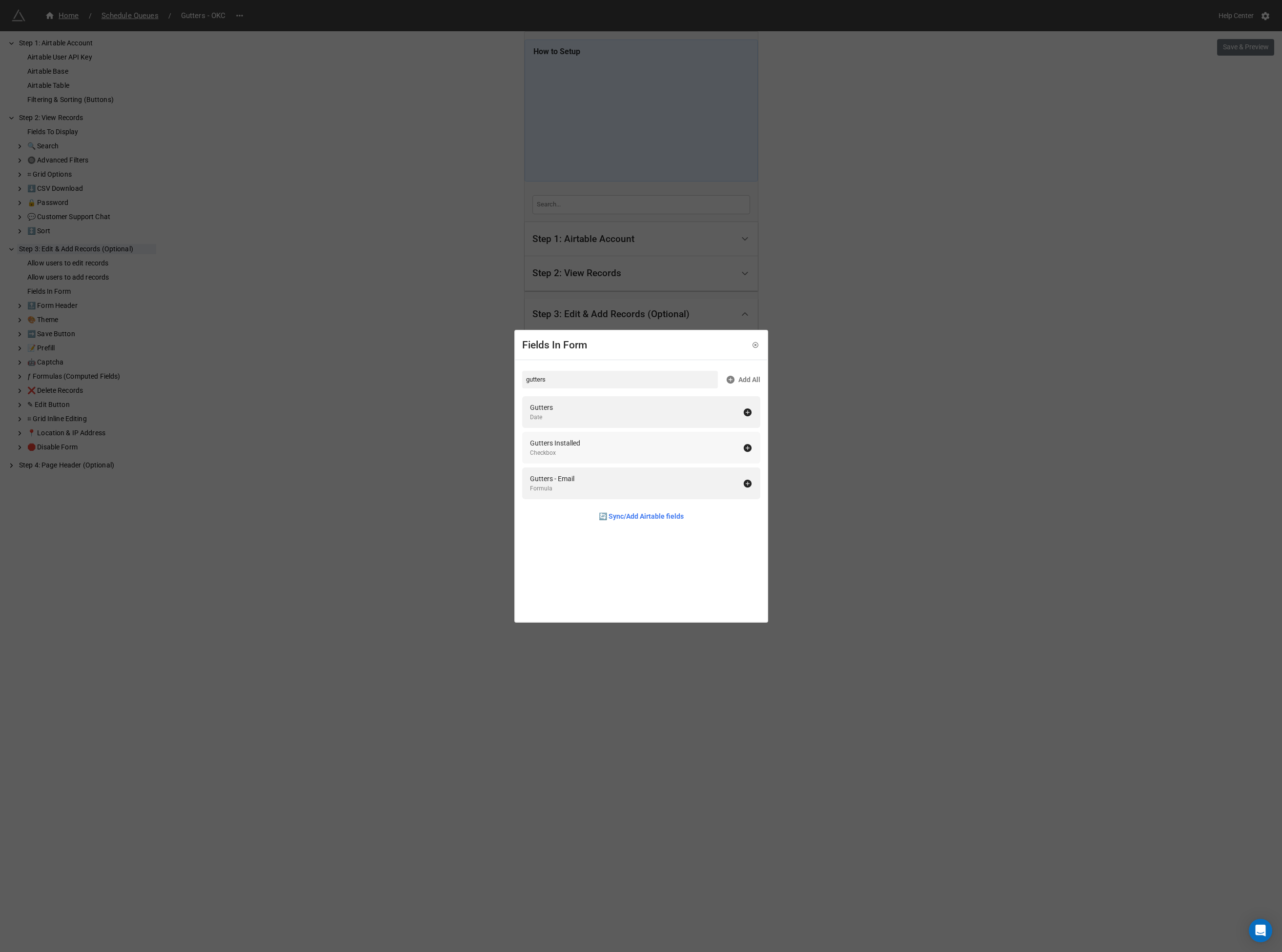
type input "gutters"
click at [559, 452] on div "Checkbox" at bounding box center [555, 453] width 50 height 9
drag, startPoint x: 448, startPoint y: 455, endPoint x: 569, endPoint y: 476, distance: 122.8
click at [448, 455] on div "Fields In Form gutters Add All Gutters Date Gutters - Email Formula 🔄 Sync/Add …" at bounding box center [641, 476] width 1282 height 952
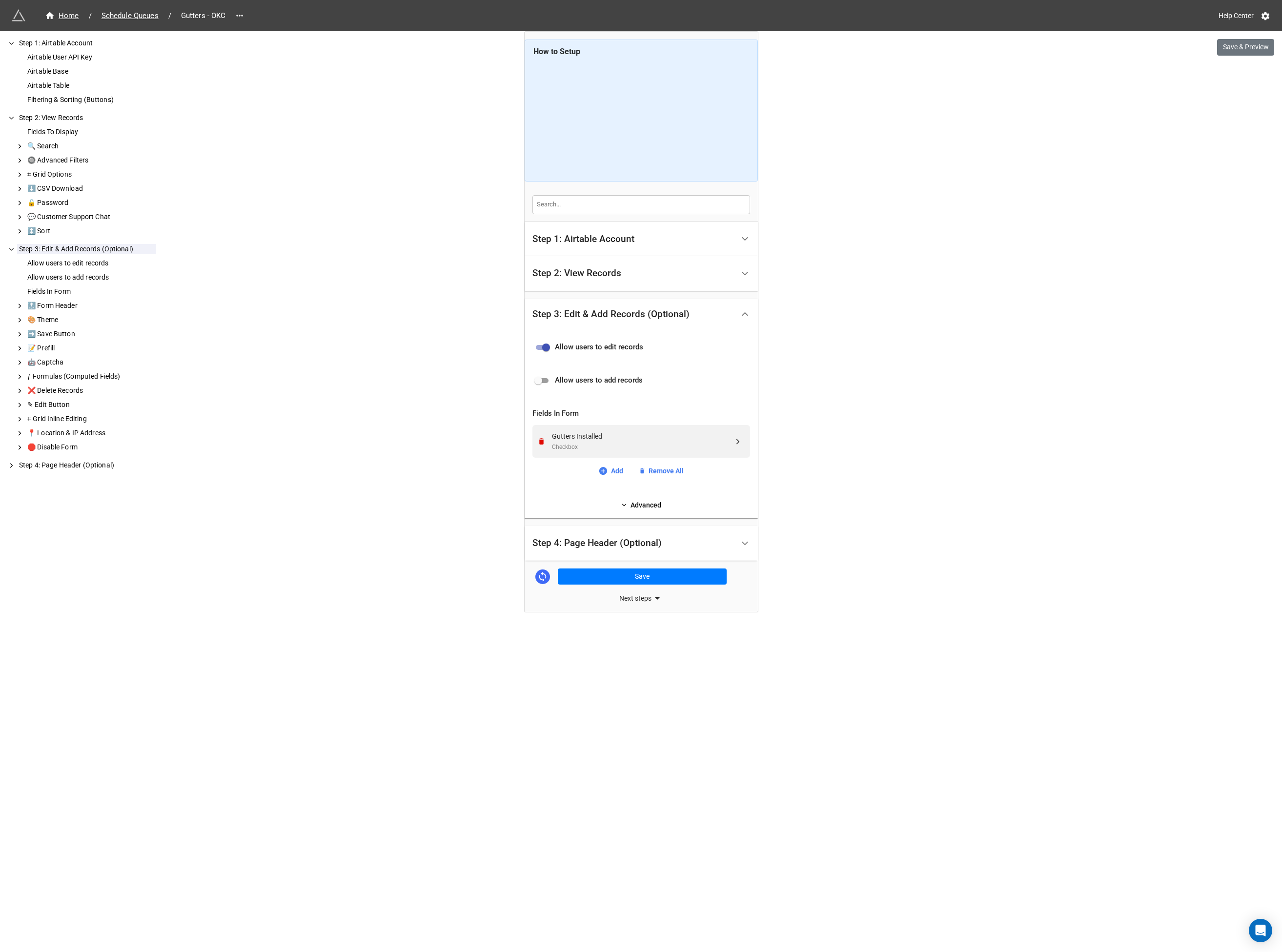
click at [606, 534] on div "Step 4: Page Header (Optional)" at bounding box center [633, 543] width 202 height 23
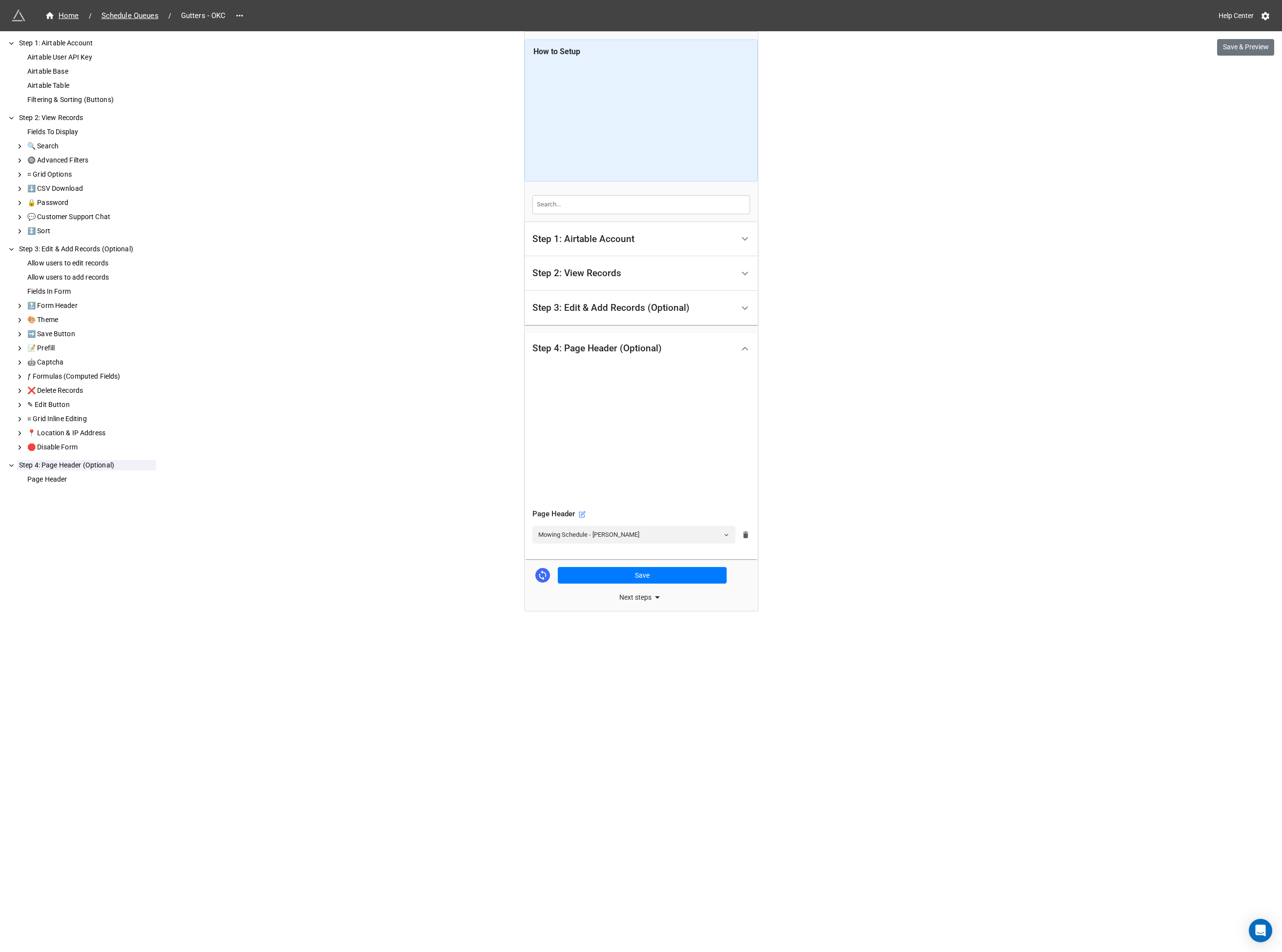
click at [745, 534] on icon at bounding box center [745, 535] width 6 height 7
click at [744, 534] on icon at bounding box center [745, 535] width 10 height 10
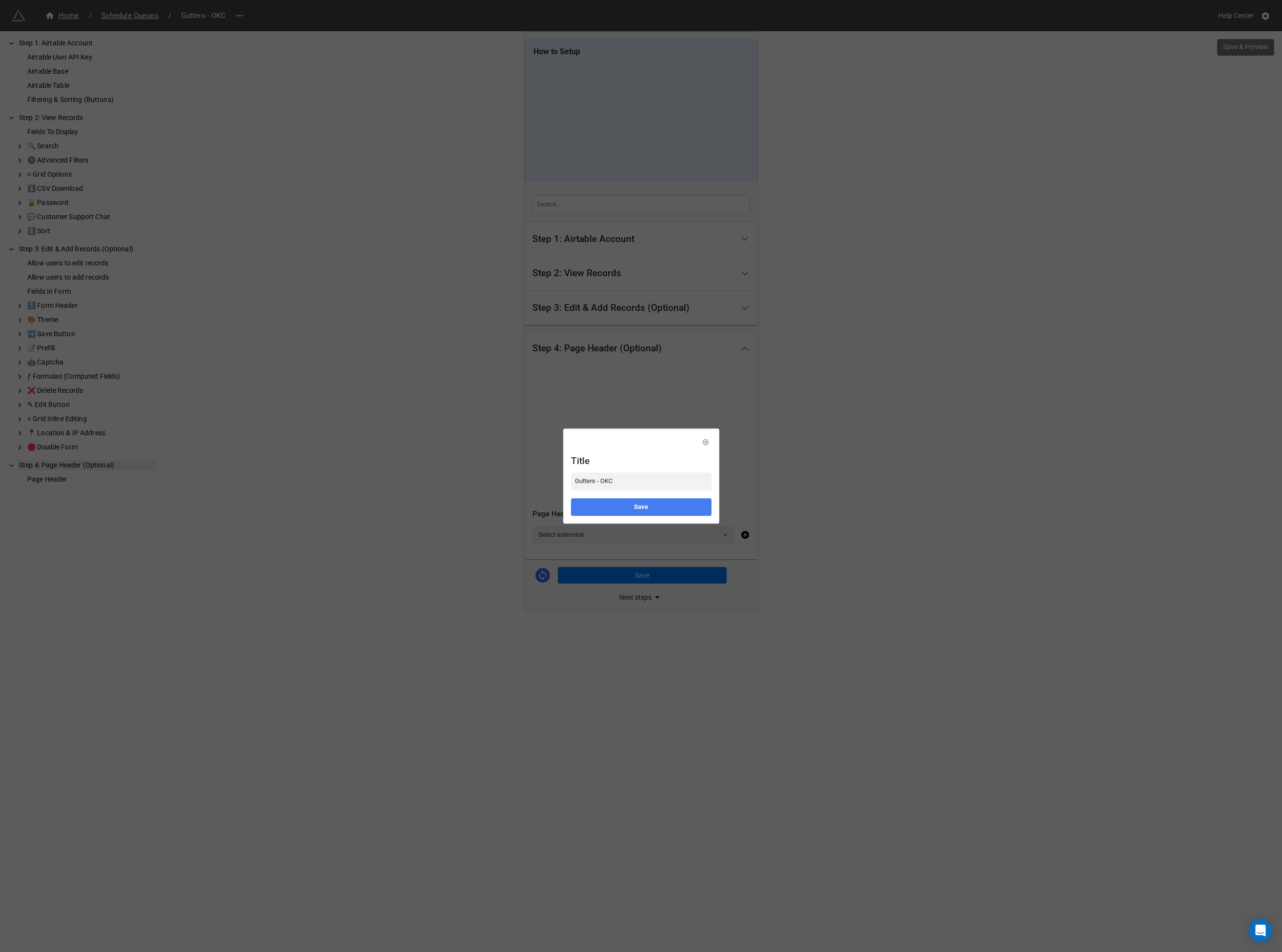
type input "Gutters - OKC"
click at [626, 501] on link "Save" at bounding box center [641, 506] width 140 height 18
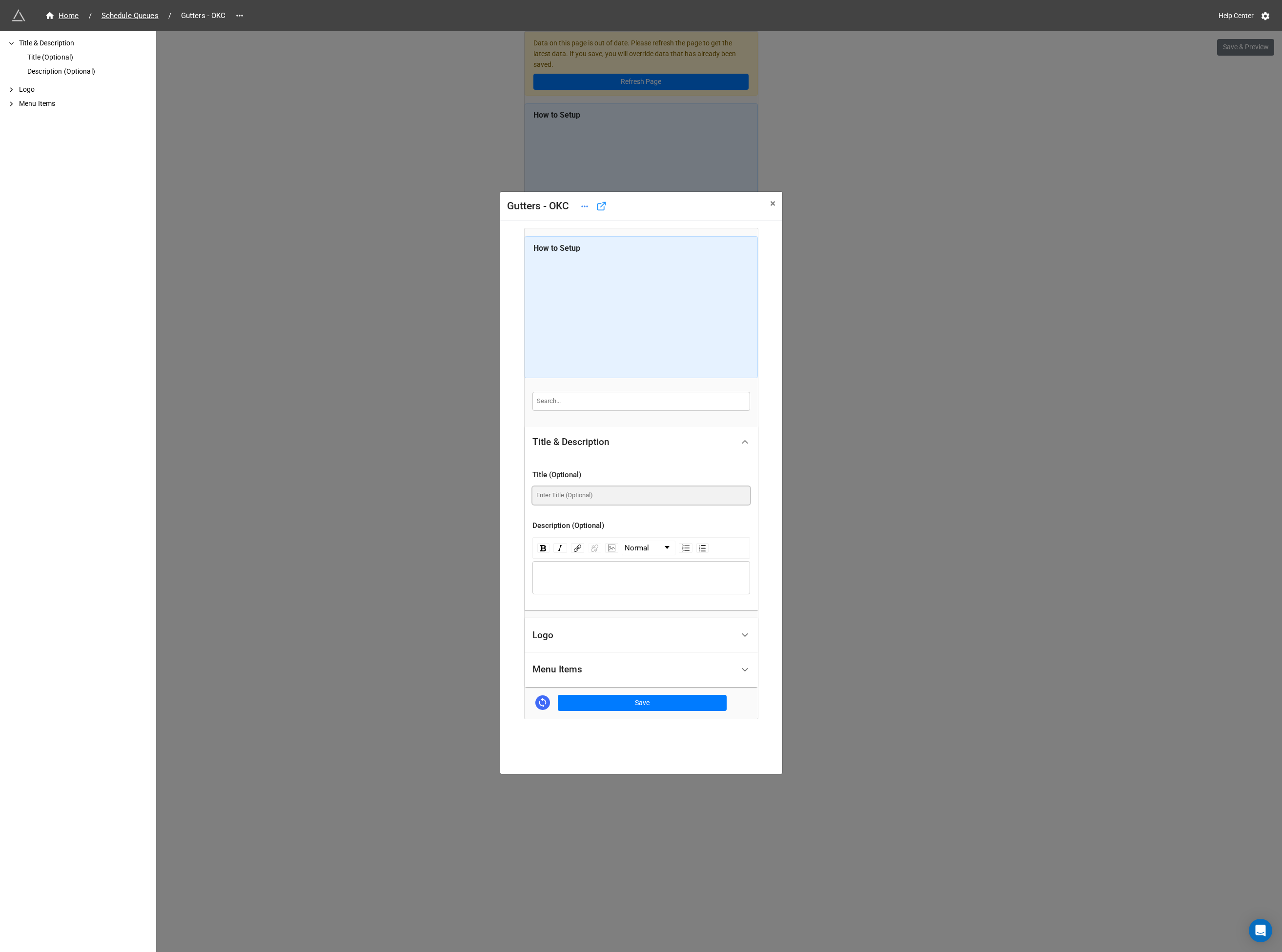
click at [568, 494] on input at bounding box center [641, 495] width 217 height 18
type input "Gutters - OKC"
click at [579, 633] on div "Logo" at bounding box center [633, 635] width 202 height 23
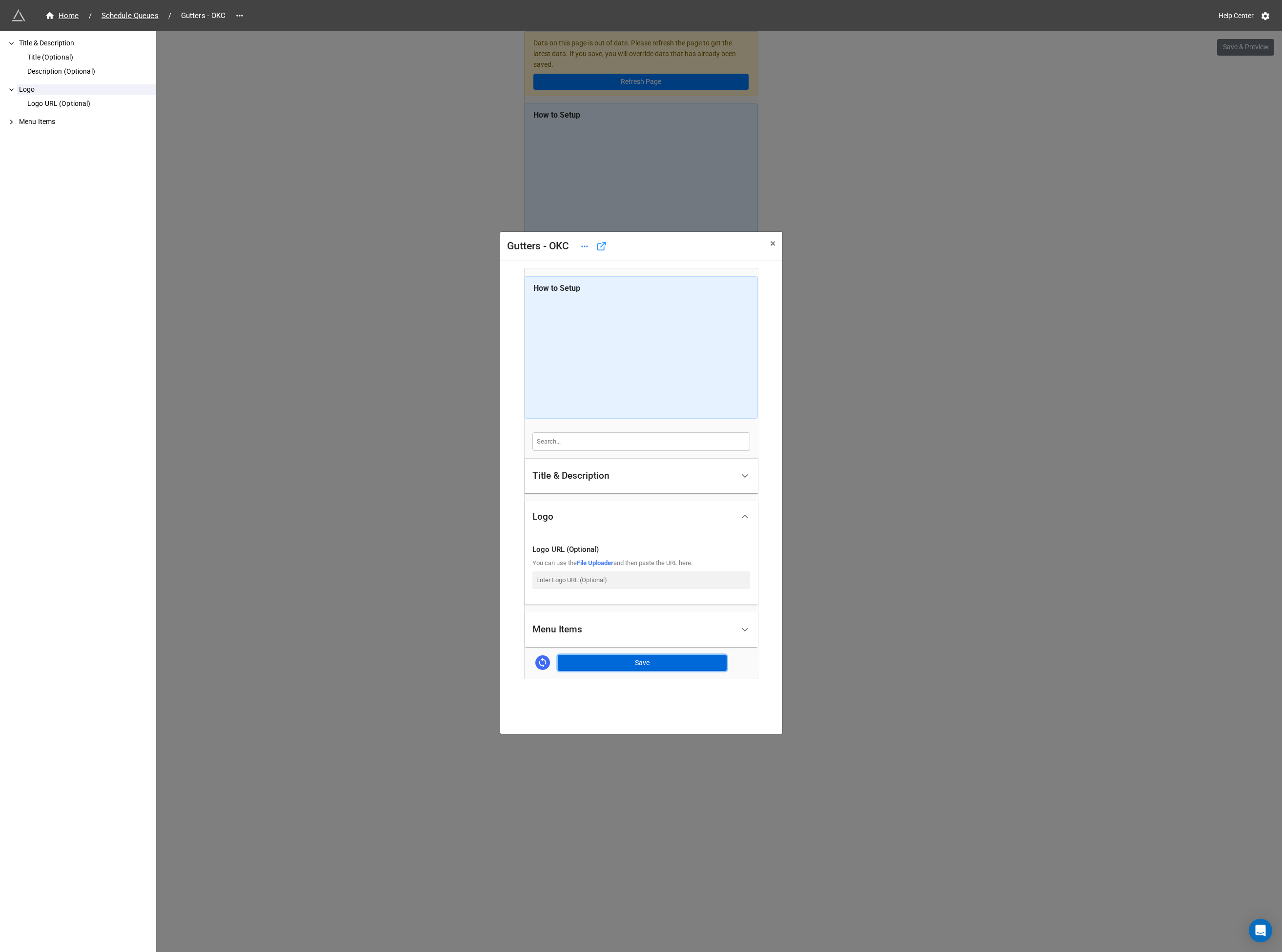
click at [633, 663] on button "Save" at bounding box center [642, 662] width 169 height 16
click at [627, 664] on button "Save" at bounding box center [642, 662] width 169 height 16
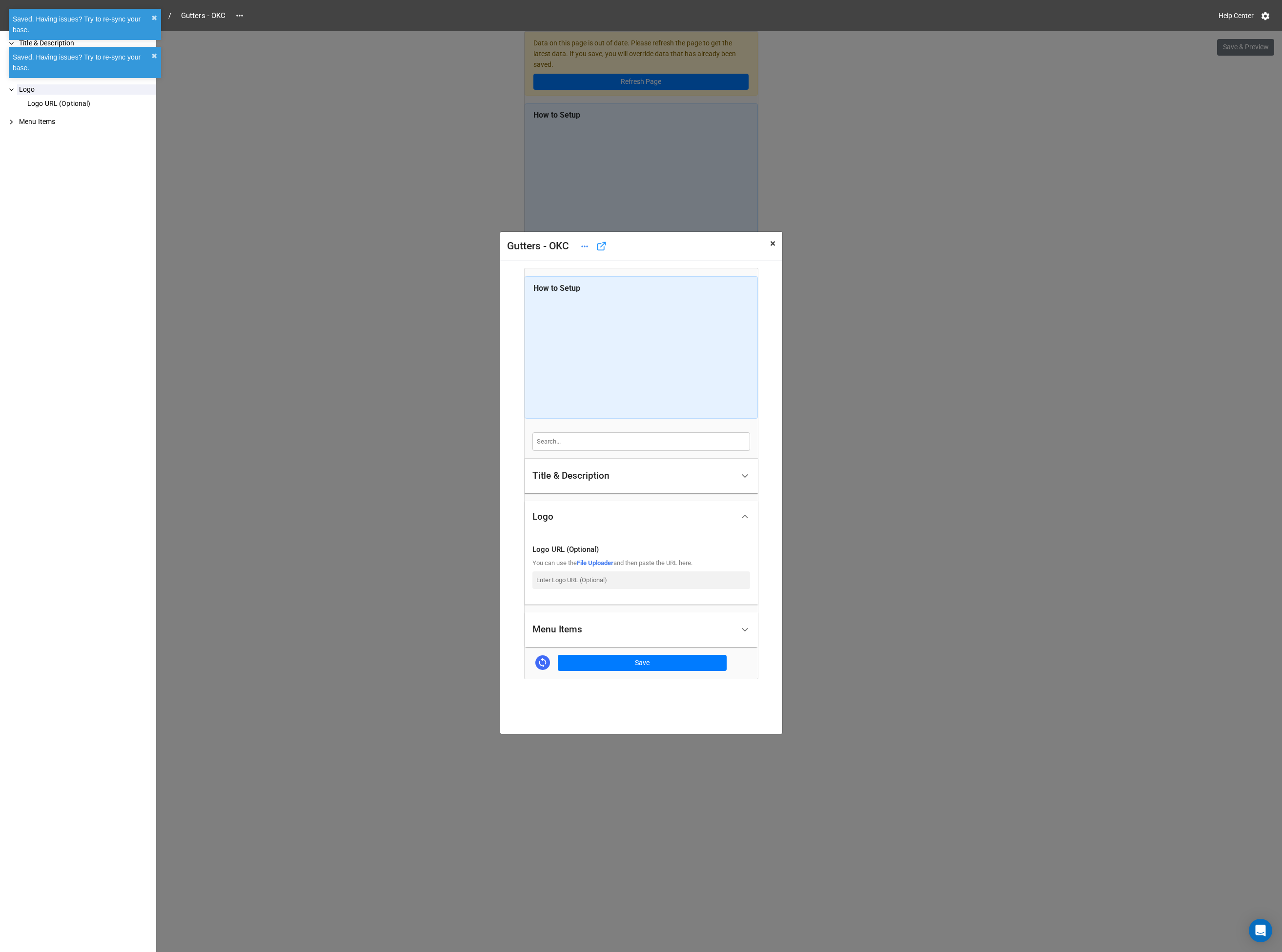
click at [771, 245] on span "×" at bounding box center [773, 243] width 6 height 11
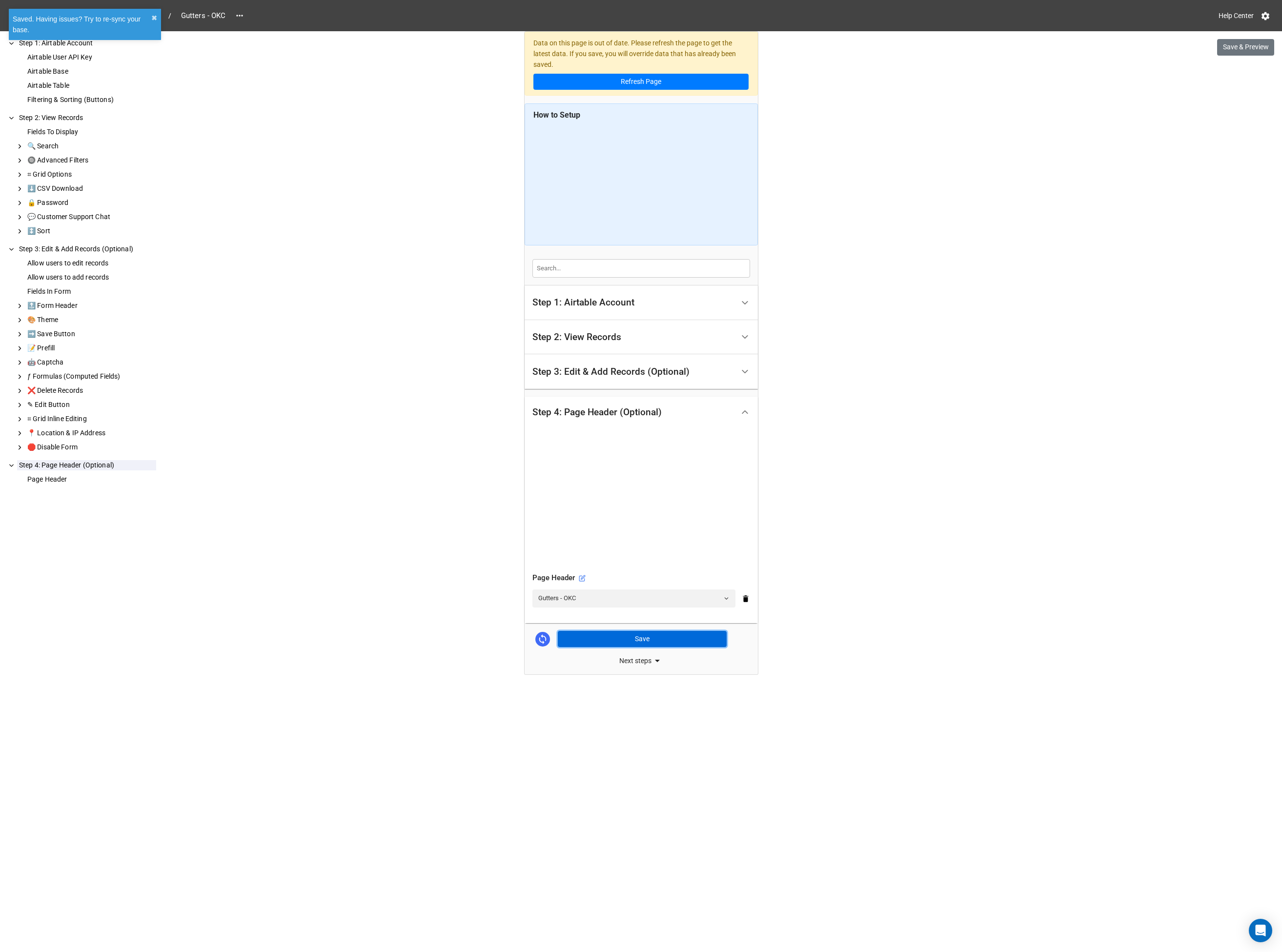
click at [632, 639] on button "Save" at bounding box center [642, 639] width 169 height 16
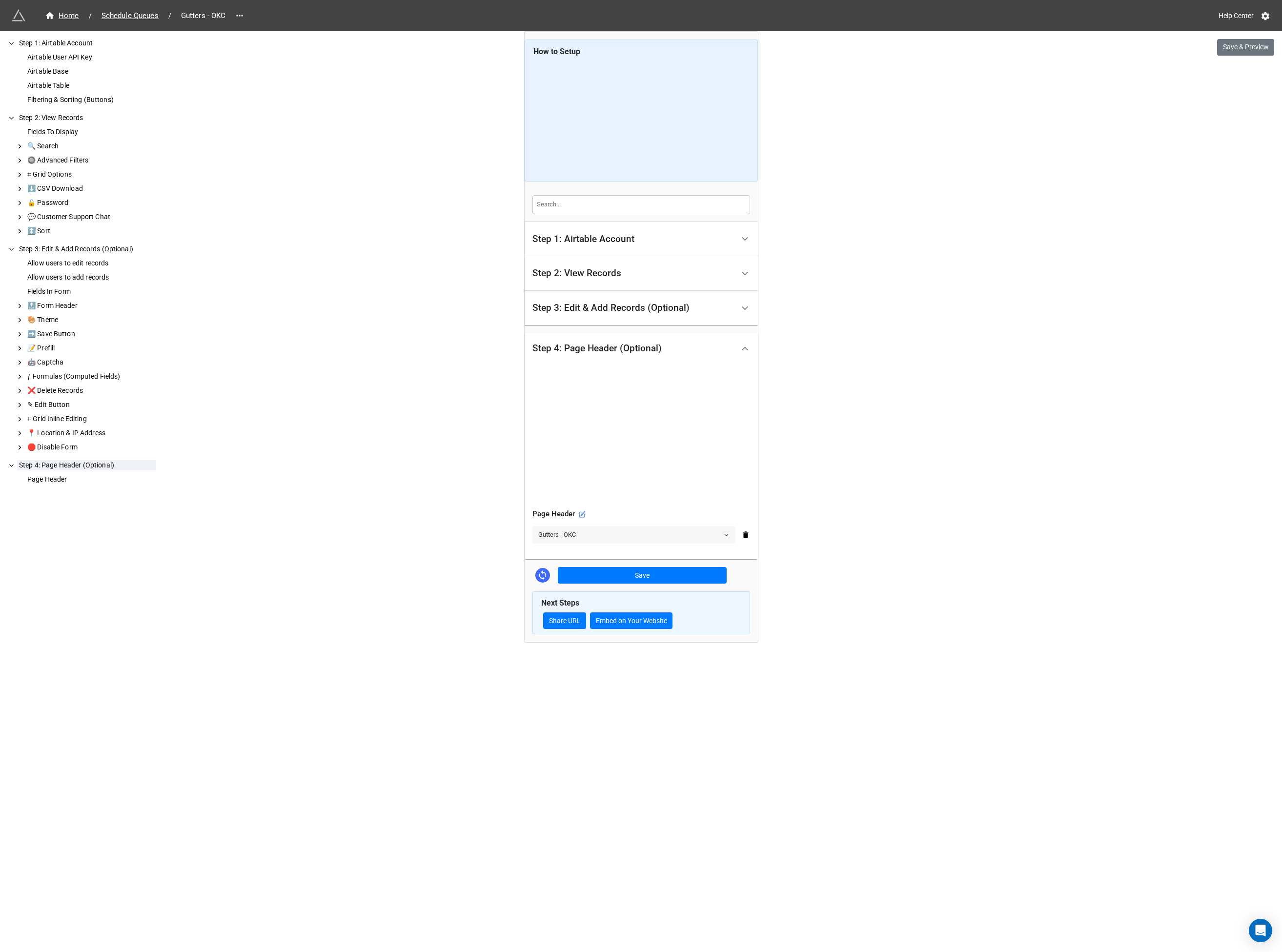
click at [625, 536] on link "Gutters - OKC" at bounding box center [634, 534] width 203 height 18
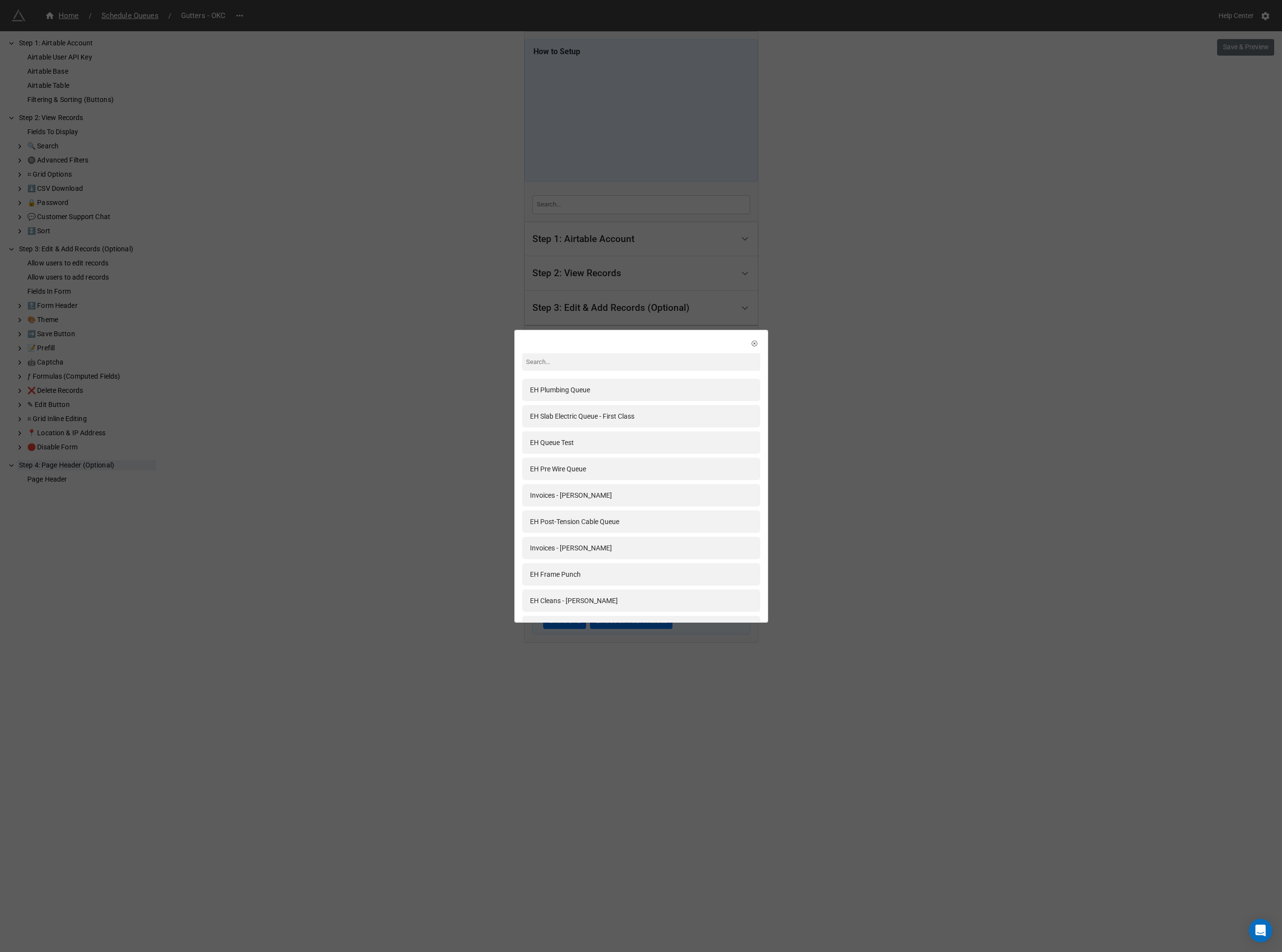
drag, startPoint x: 372, startPoint y: 472, endPoint x: 421, endPoint y: 477, distance: 49.3
click at [372, 472] on div "EH Plumbing Queue EH Slab Electric Queue - First Class EH Queue Test EH Pre Wir…" at bounding box center [641, 476] width 1282 height 952
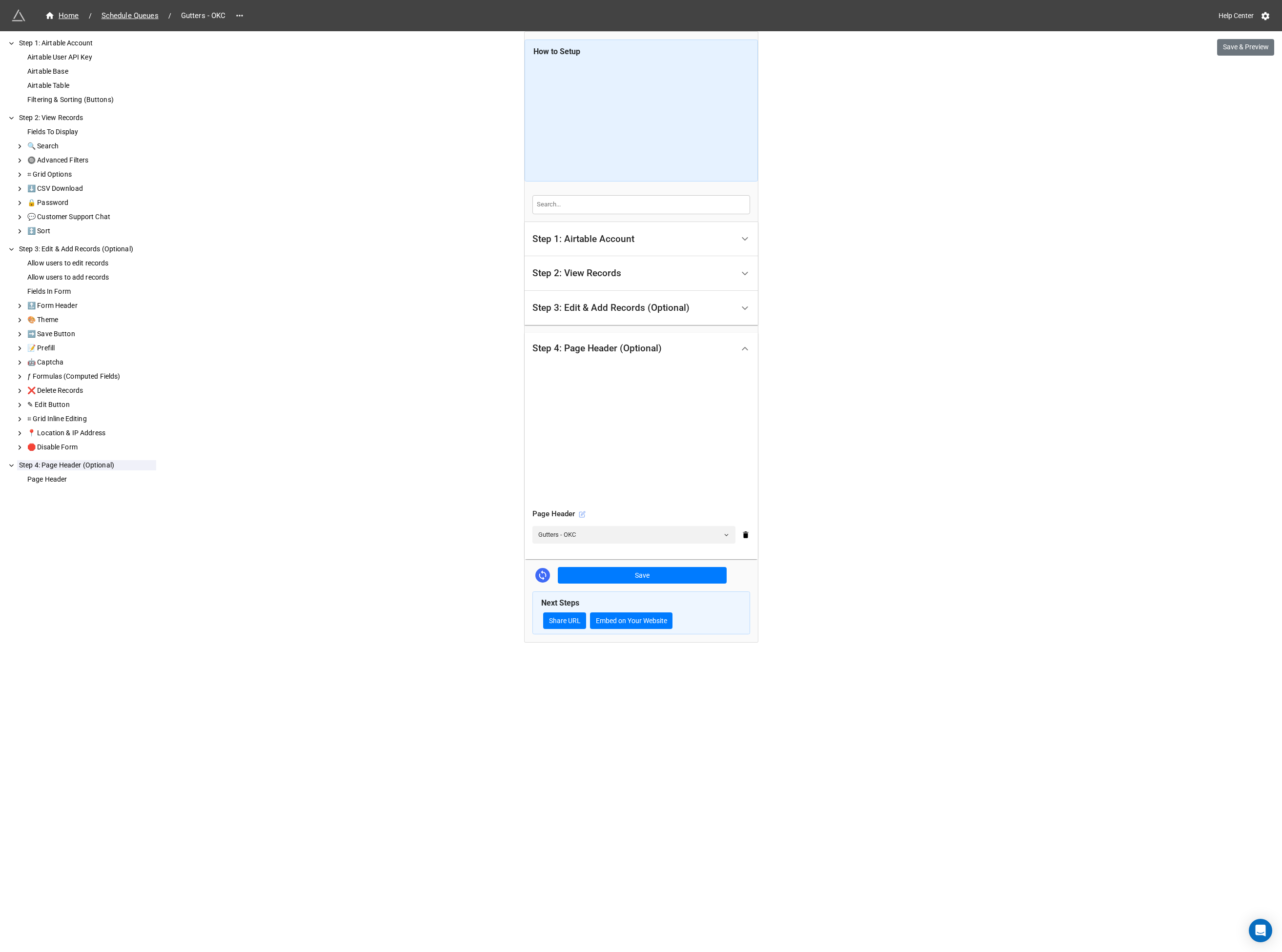
click at [582, 515] on icon at bounding box center [582, 513] width 4 height 4
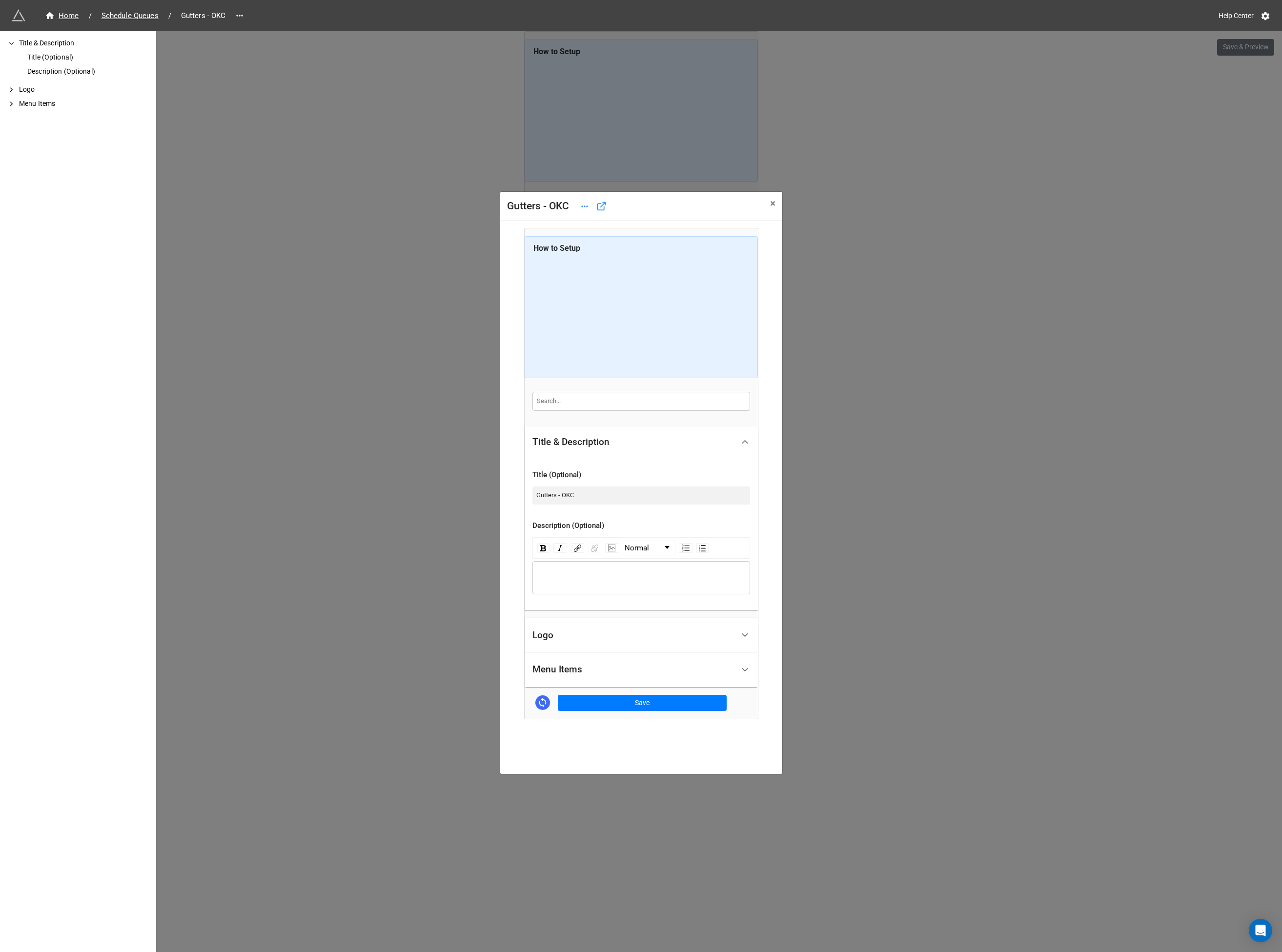
click at [567, 645] on div "Logo" at bounding box center [633, 635] width 202 height 23
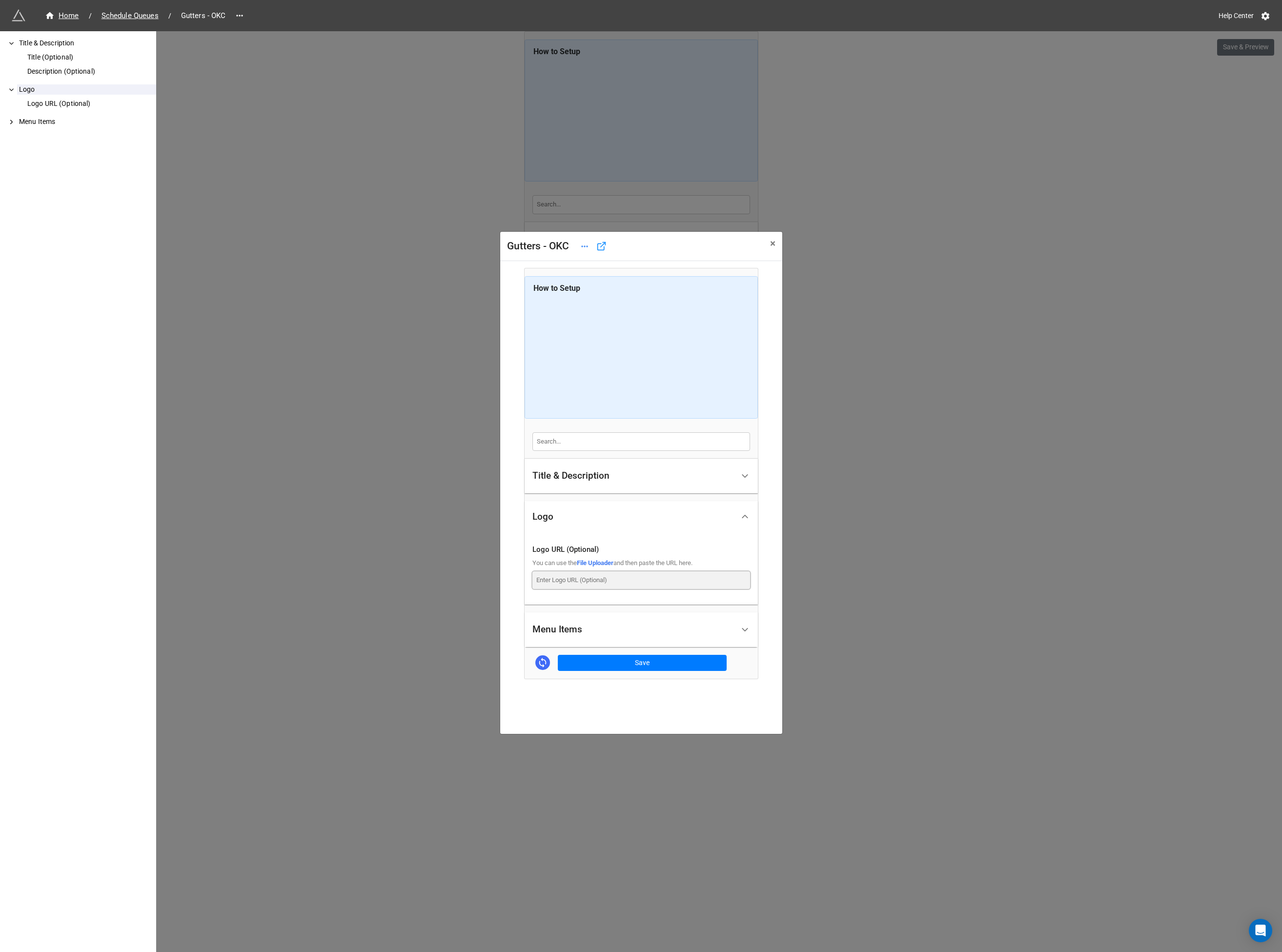
click at [575, 584] on input at bounding box center [641, 580] width 217 height 18
paste input "[URL][DOMAIN_NAME][DOMAIN_NAME]"
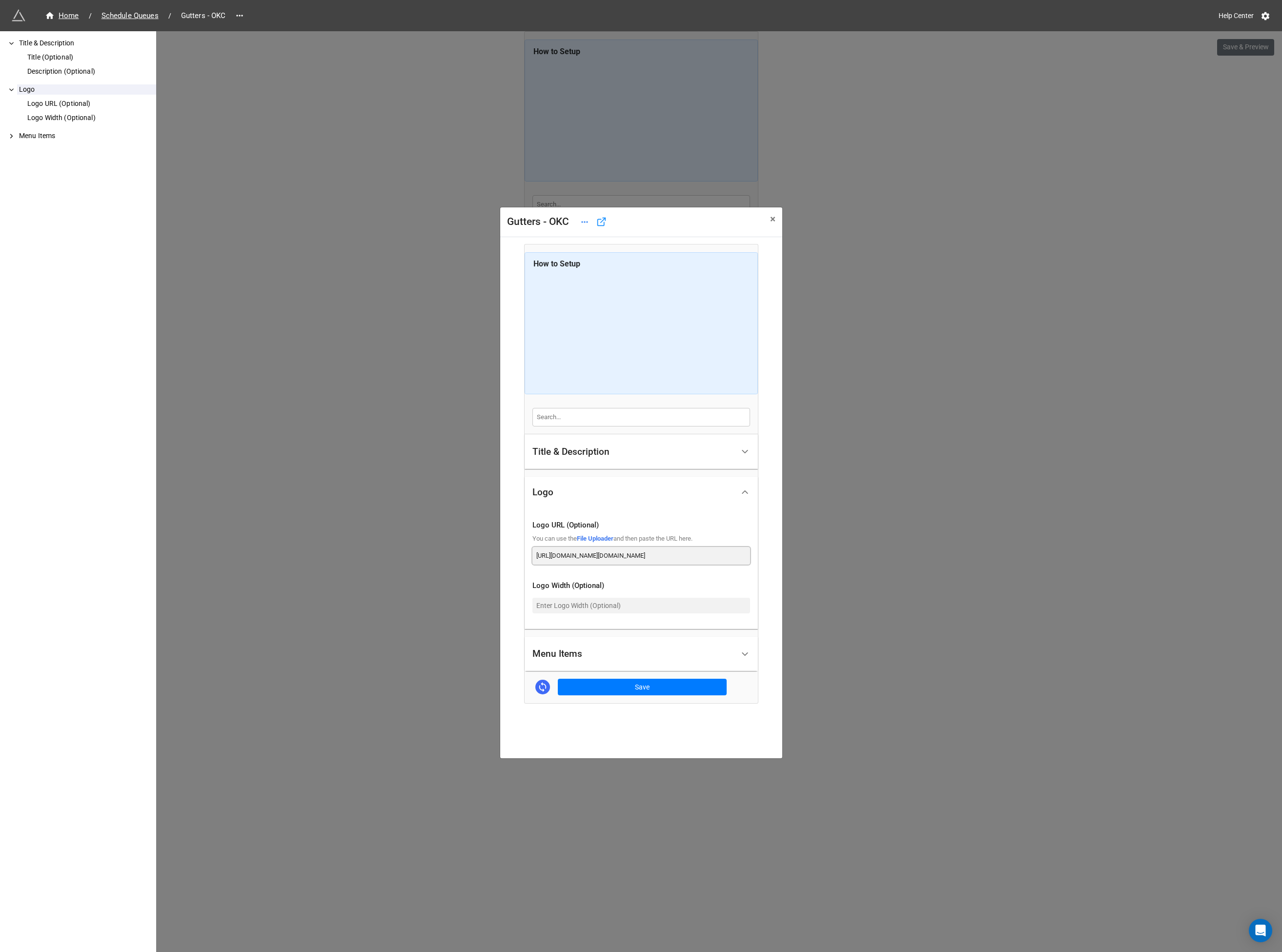
scroll to position [0, 258]
type input "[URL][DOMAIN_NAME][DOMAIN_NAME]"
click at [612, 689] on button "Save" at bounding box center [642, 687] width 169 height 16
drag, startPoint x: 926, startPoint y: 639, endPoint x: 798, endPoint y: 597, distance: 134.7
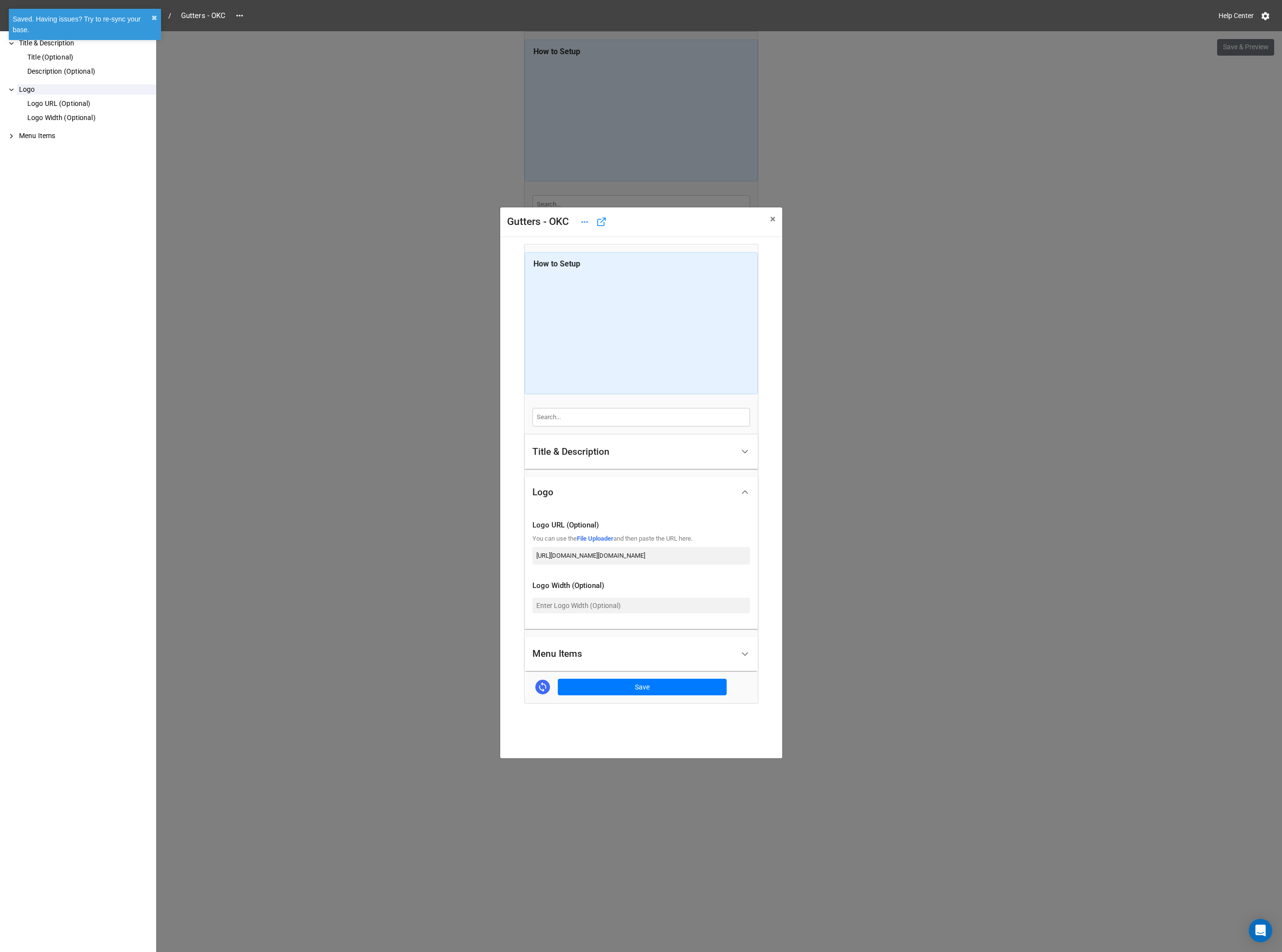
click at [926, 639] on div "Gutters - OKC × Close How to Setup Title & Description Title (Optional) Descrip…" at bounding box center [641, 507] width 1282 height 952
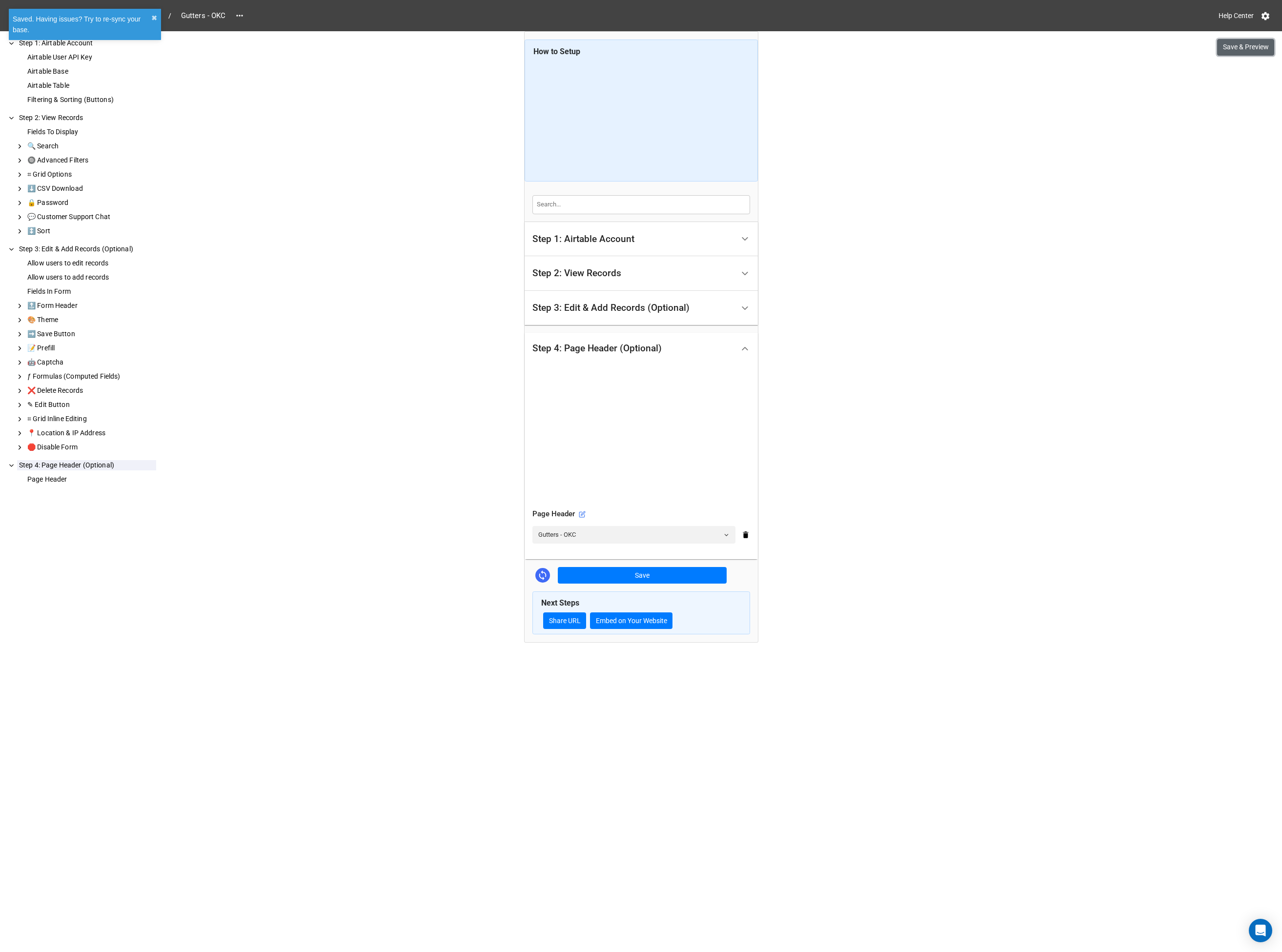
click at [1251, 46] on button "Save & Preview" at bounding box center [1246, 47] width 57 height 16
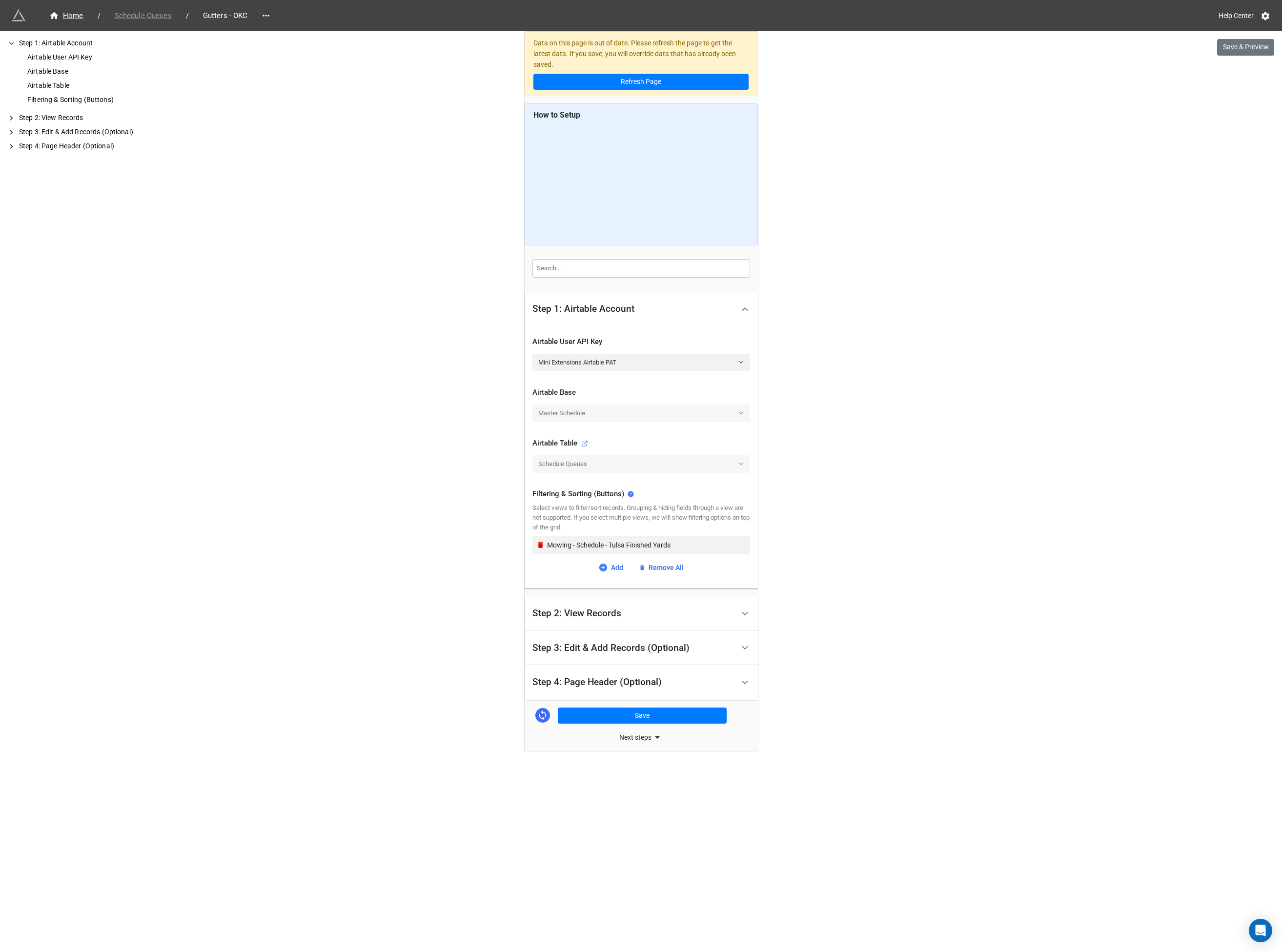
click at [162, 18] on span "Schedule Queues" at bounding box center [143, 16] width 69 height 11
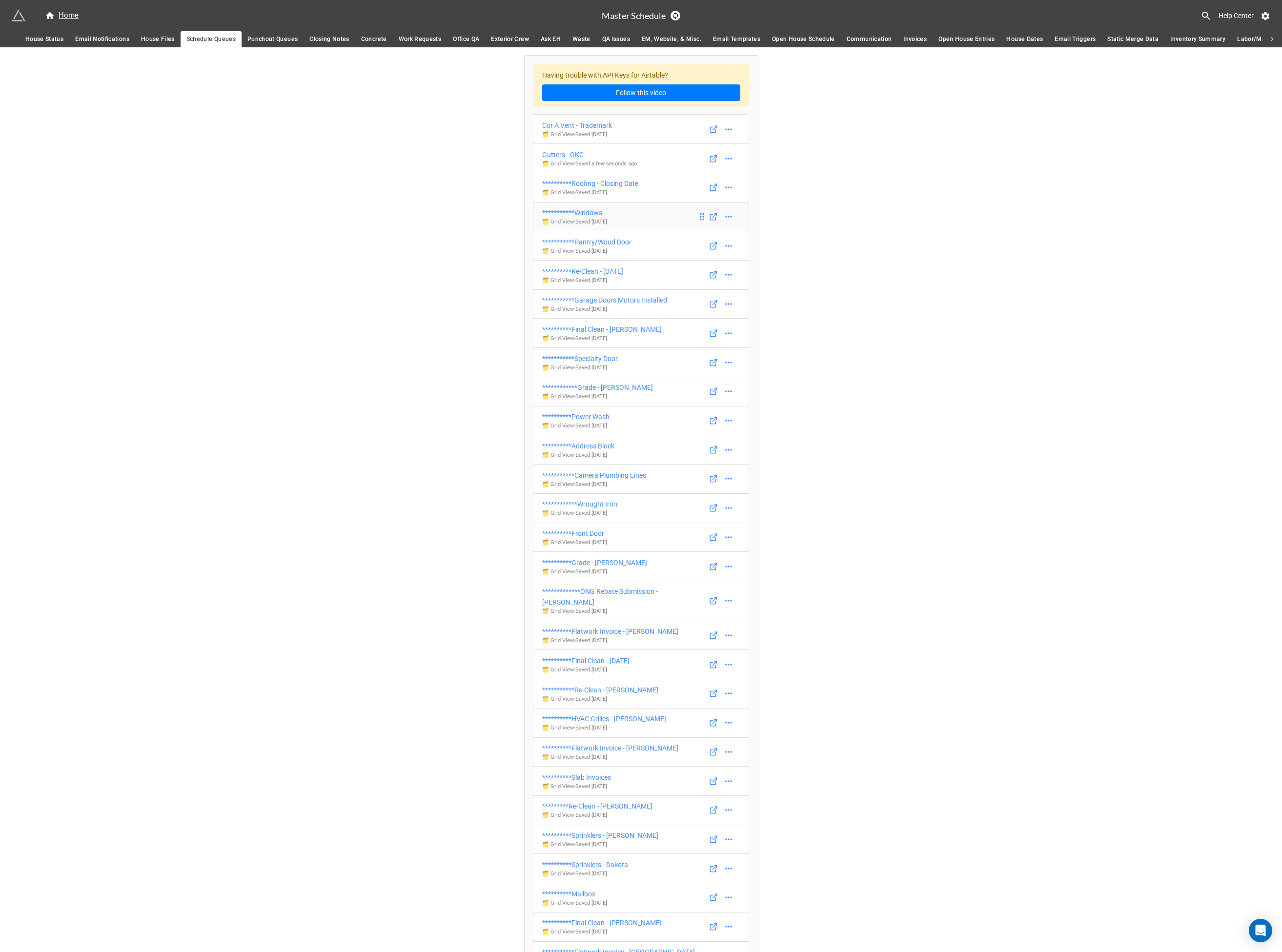
click at [584, 211] on div "**********" at bounding box center [574, 212] width 65 height 11
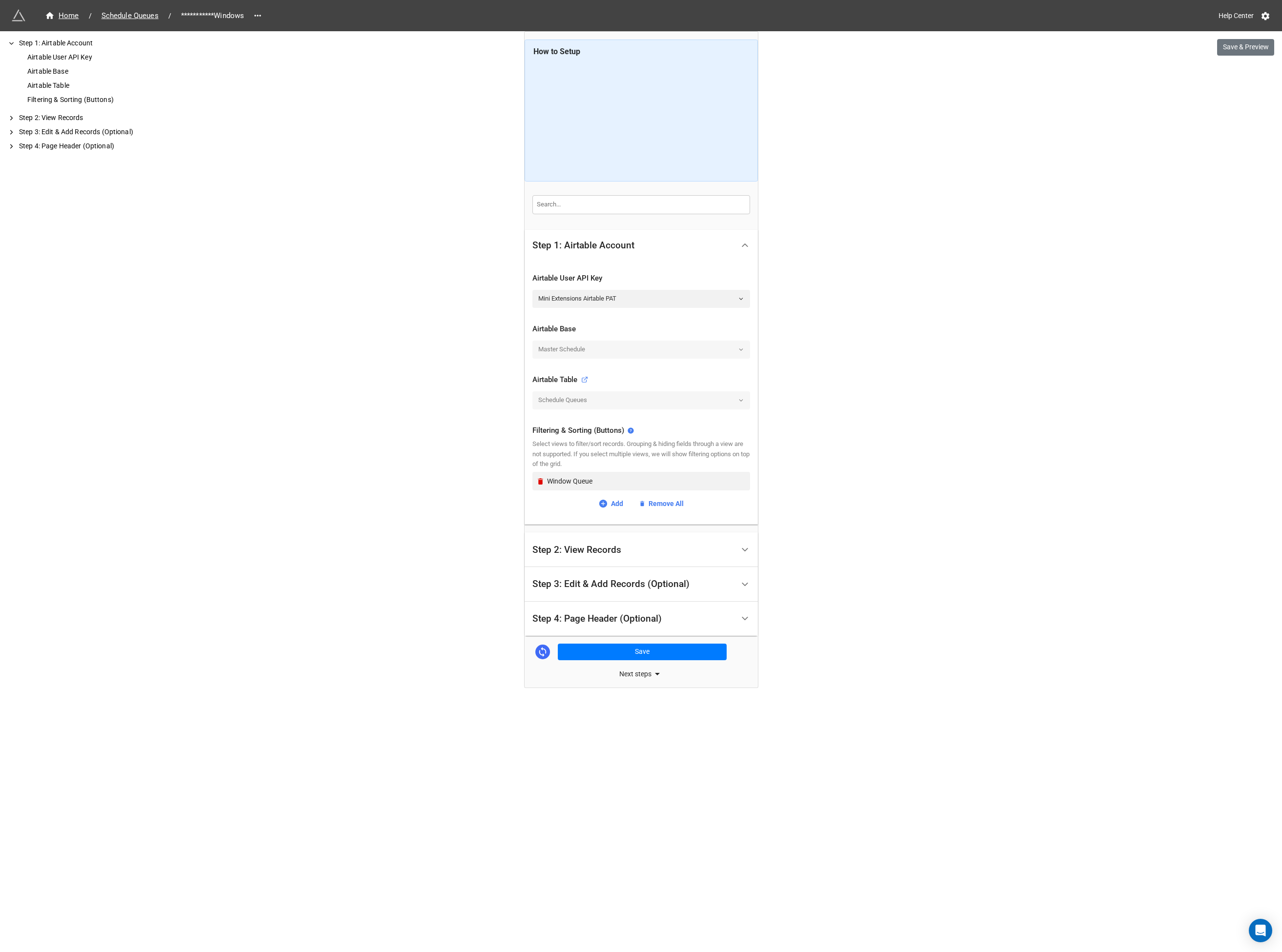
click at [591, 584] on div "Step 3: Edit & Add Records (Optional)" at bounding box center [611, 584] width 157 height 10
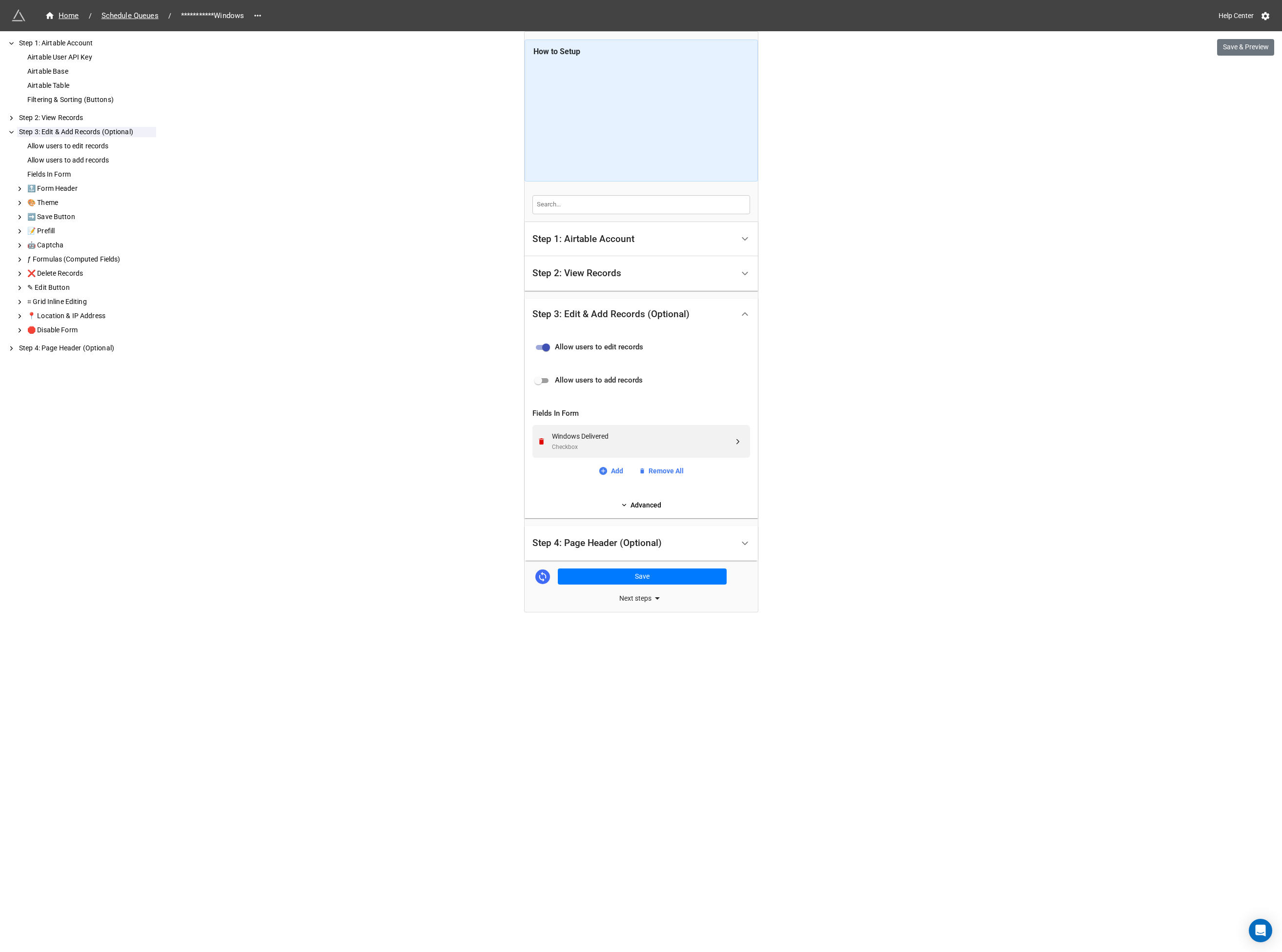
drag, startPoint x: 610, startPoint y: 534, endPoint x: 609, endPoint y: 555, distance: 21.0
click at [610, 534] on div "Step 4: Page Header (Optional)" at bounding box center [633, 543] width 202 height 23
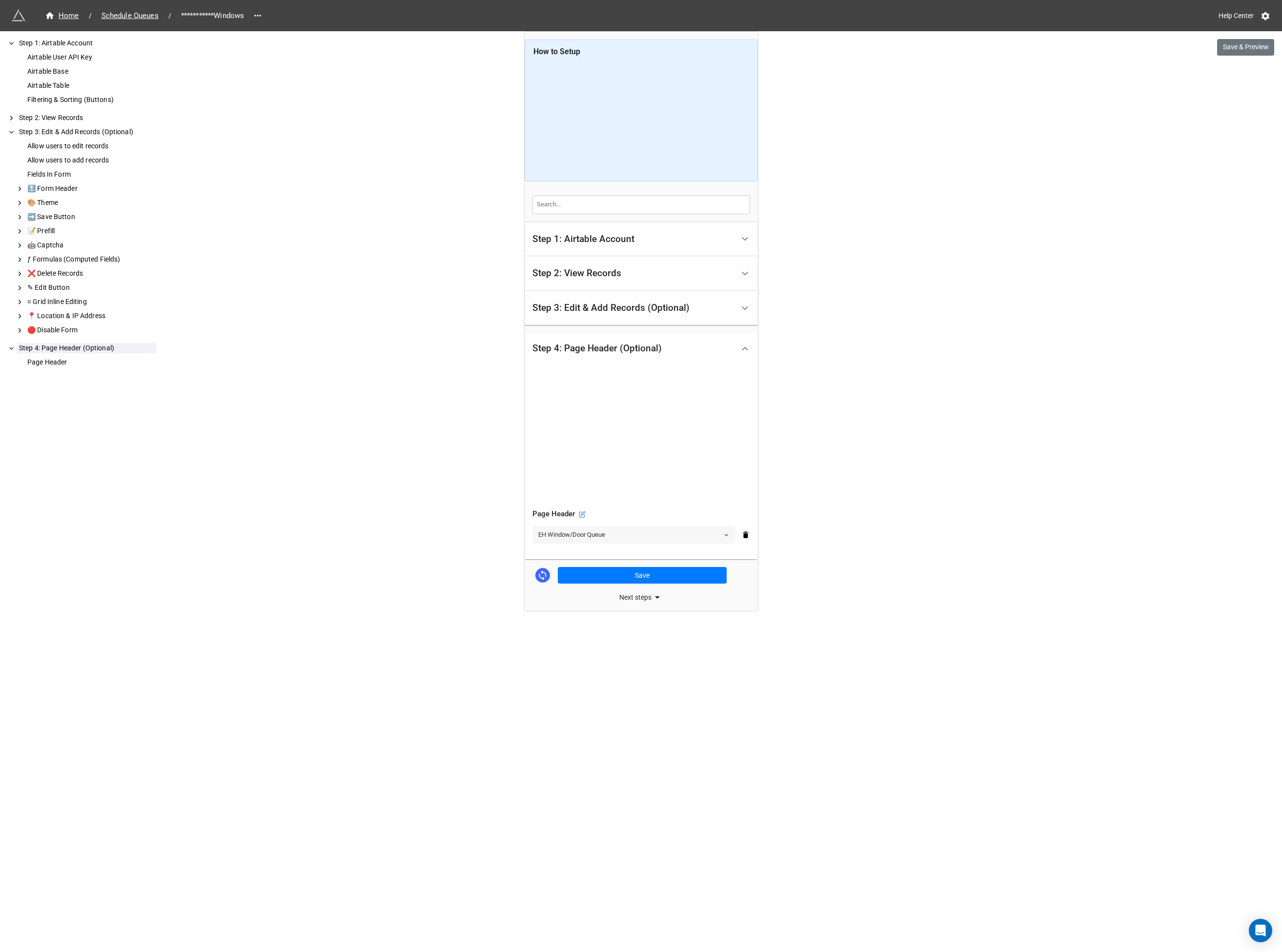
click at [601, 536] on link "EH Window/Door Queue" at bounding box center [634, 534] width 203 height 18
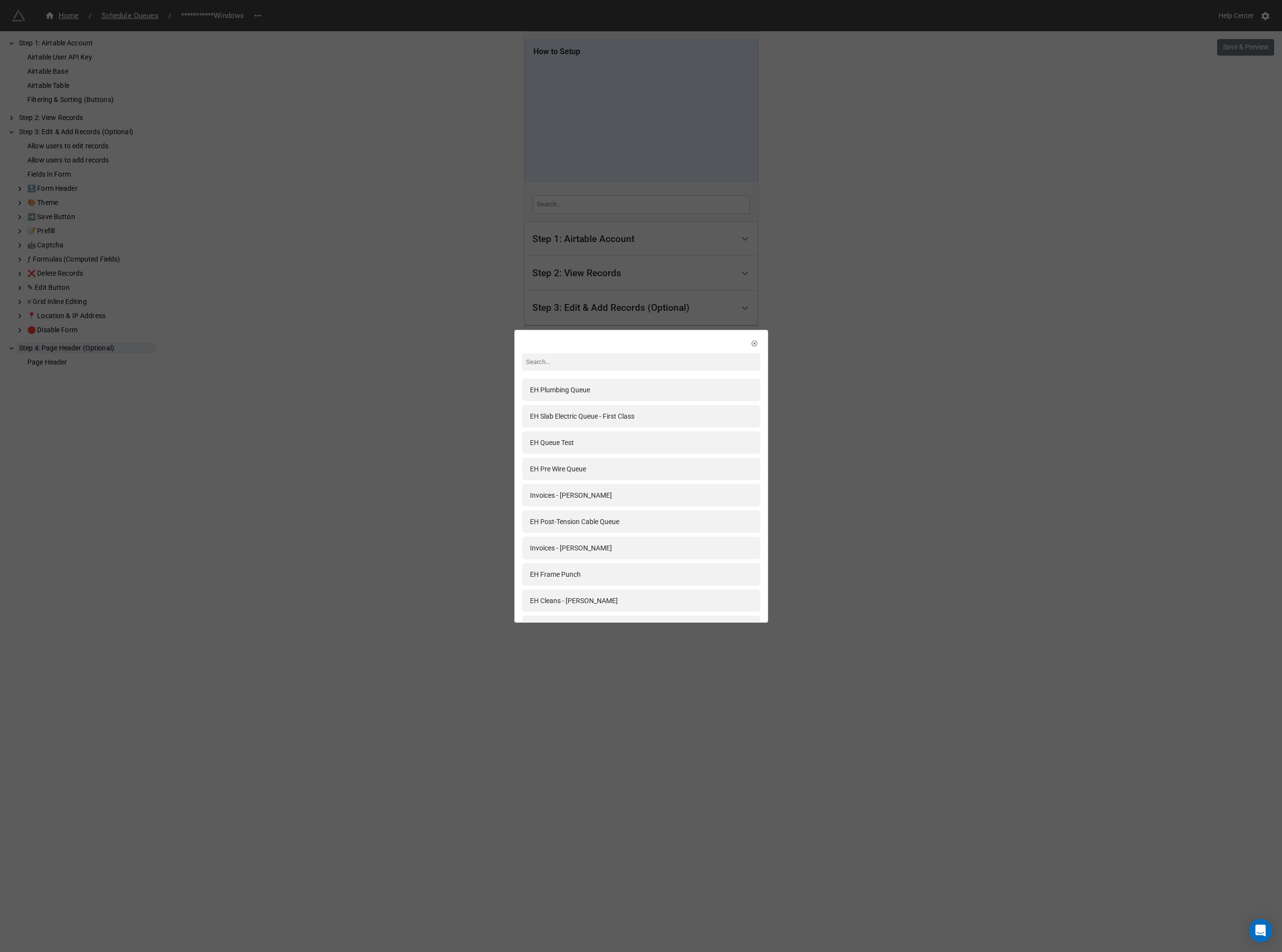
drag, startPoint x: 449, startPoint y: 398, endPoint x: 549, endPoint y: 512, distance: 151.6
click at [449, 398] on div "EH Plumbing Queue EH Slab Electric Queue - First Class EH Queue Test EH Pre Wir…" at bounding box center [641, 476] width 1282 height 952
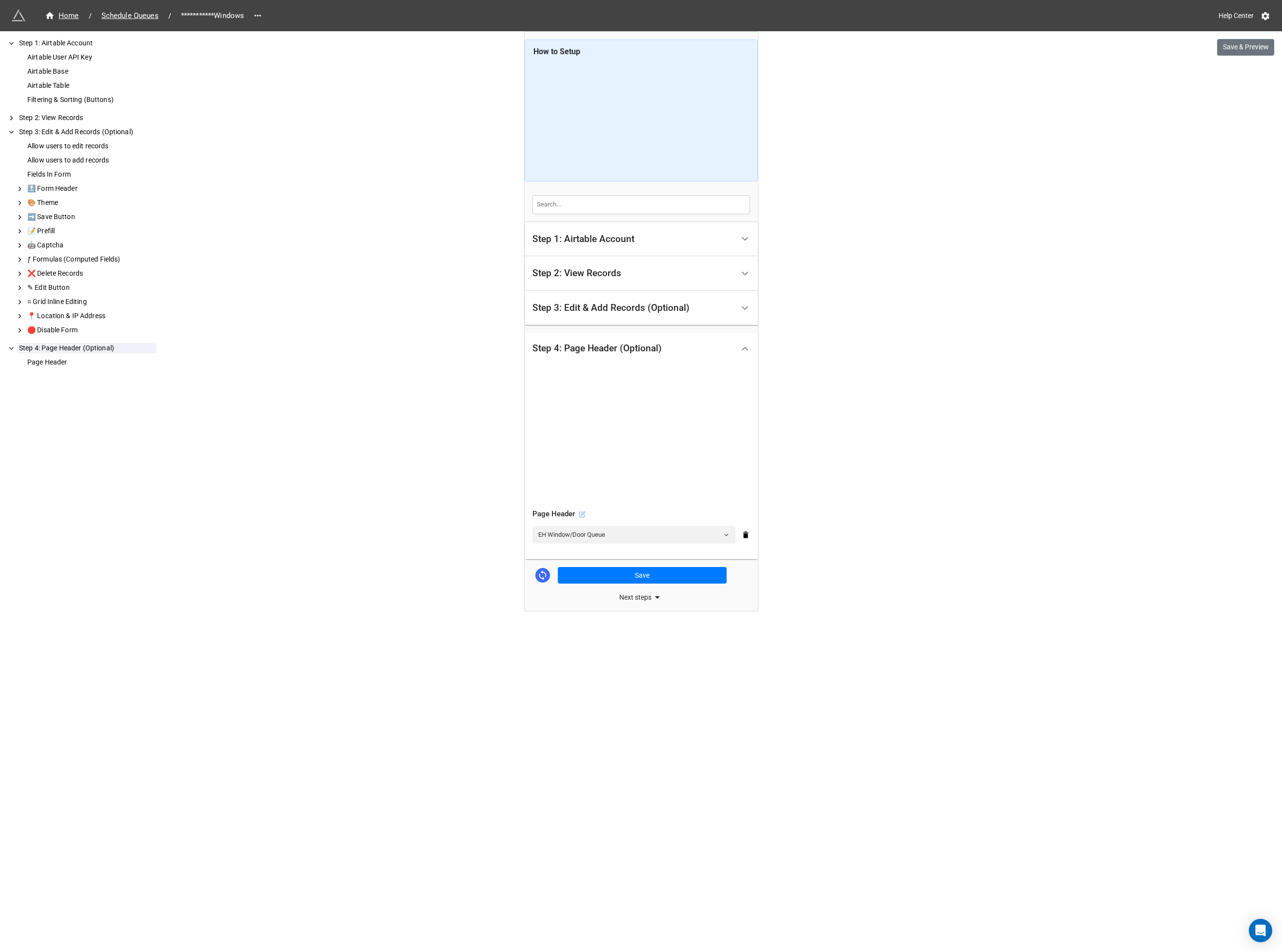
click at [579, 516] on icon at bounding box center [582, 514] width 7 height 7
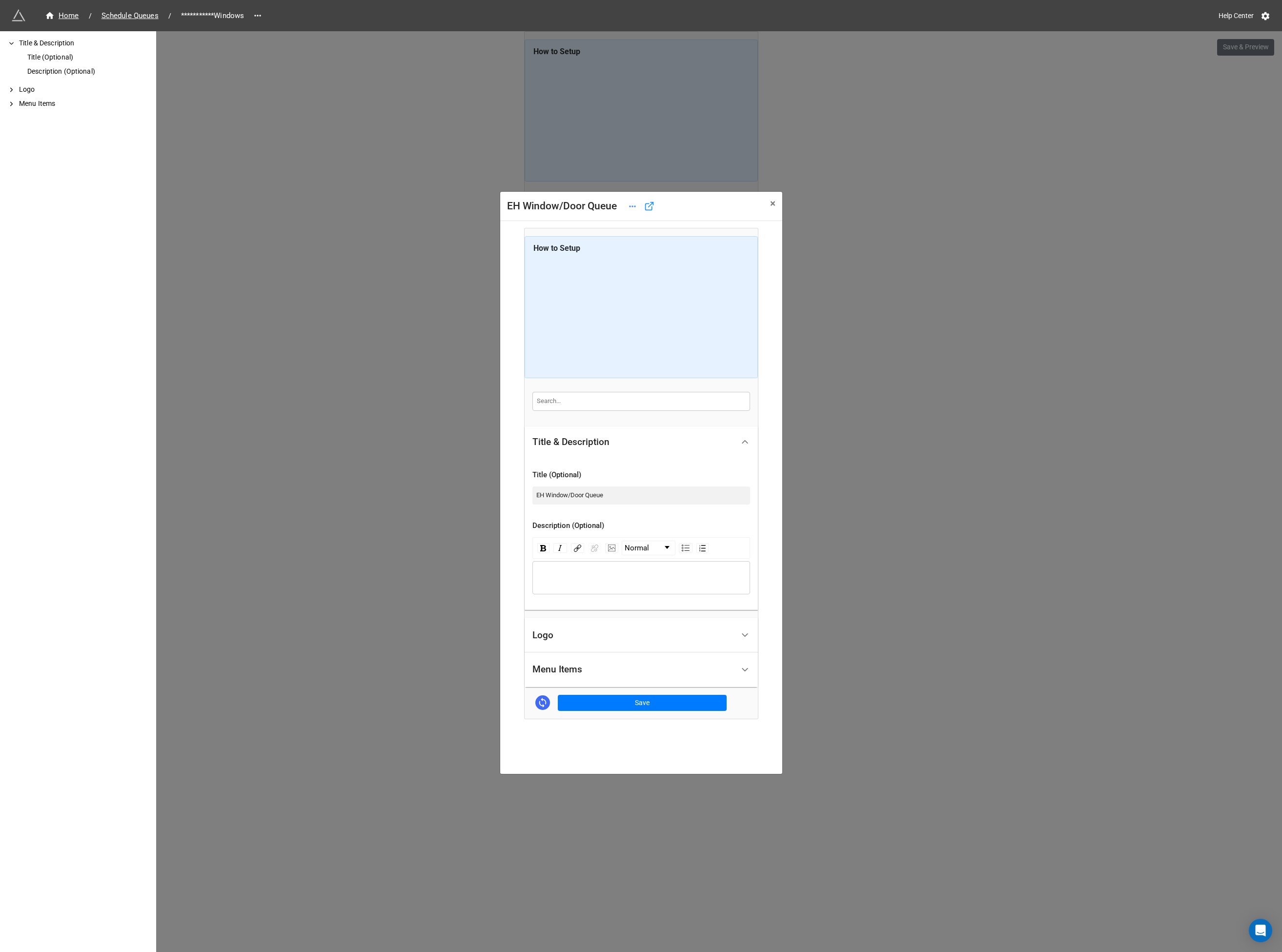
click at [567, 638] on div "Logo" at bounding box center [633, 635] width 202 height 23
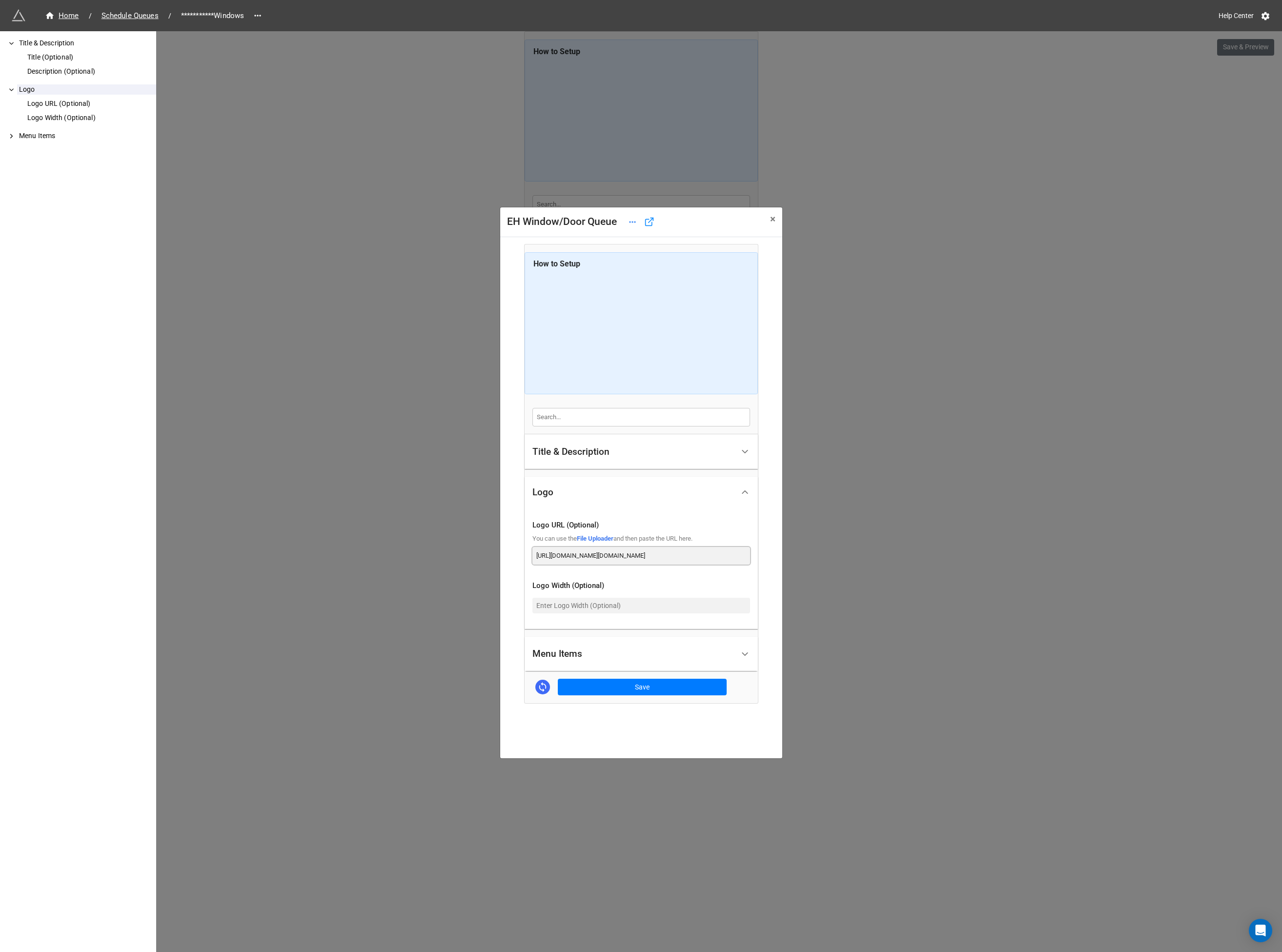
drag, startPoint x: 584, startPoint y: 557, endPoint x: 589, endPoint y: 555, distance: 5.4
click at [584, 557] on input "[URL][DOMAIN_NAME][DOMAIN_NAME]" at bounding box center [641, 556] width 217 height 18
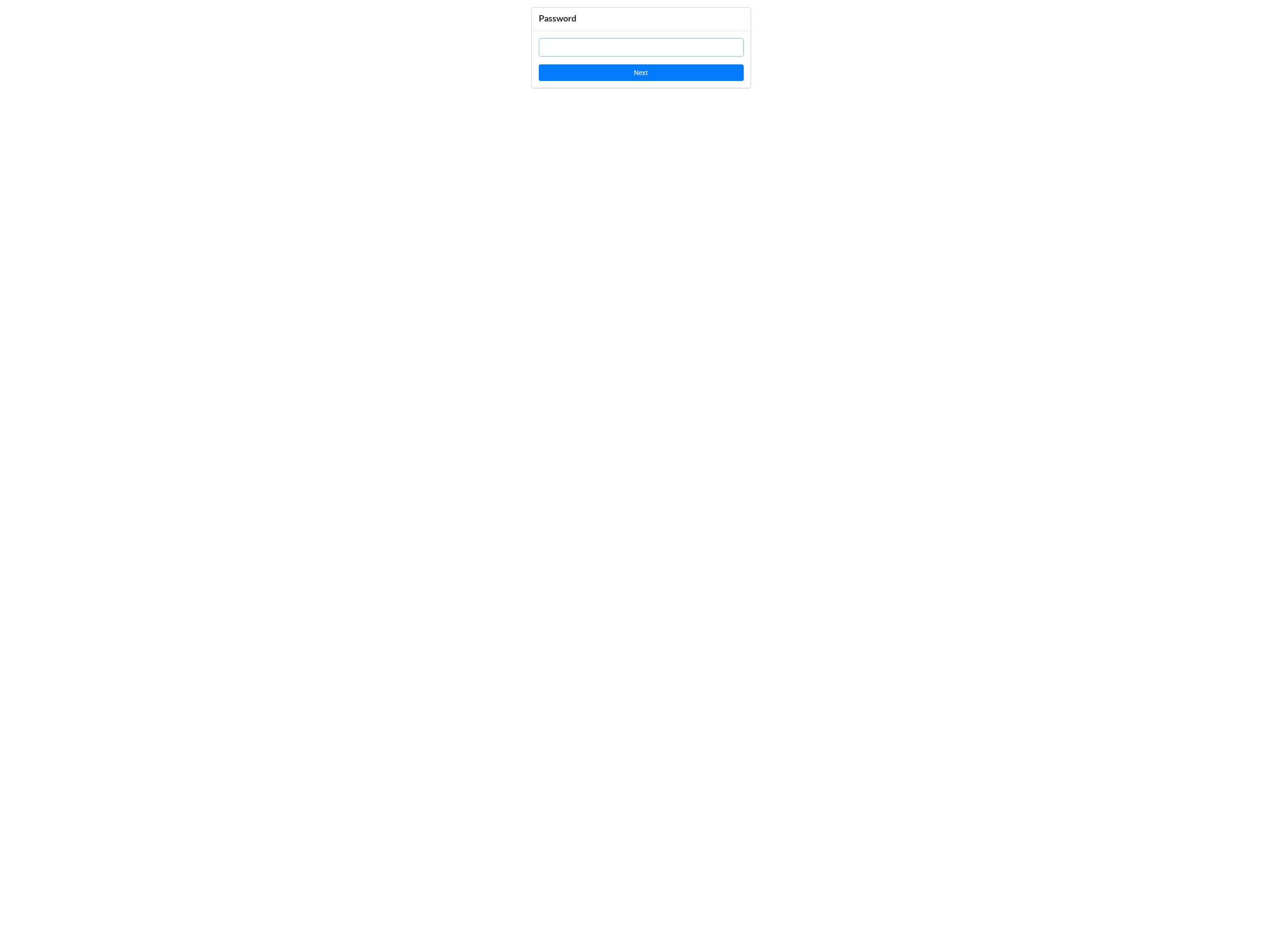
drag, startPoint x: 637, startPoint y: 39, endPoint x: 645, endPoint y: 48, distance: 12.0
click at [638, 39] on input "text" at bounding box center [641, 47] width 205 height 19
type input "EH2021"
click at [641, 72] on button "Next" at bounding box center [641, 72] width 205 height 16
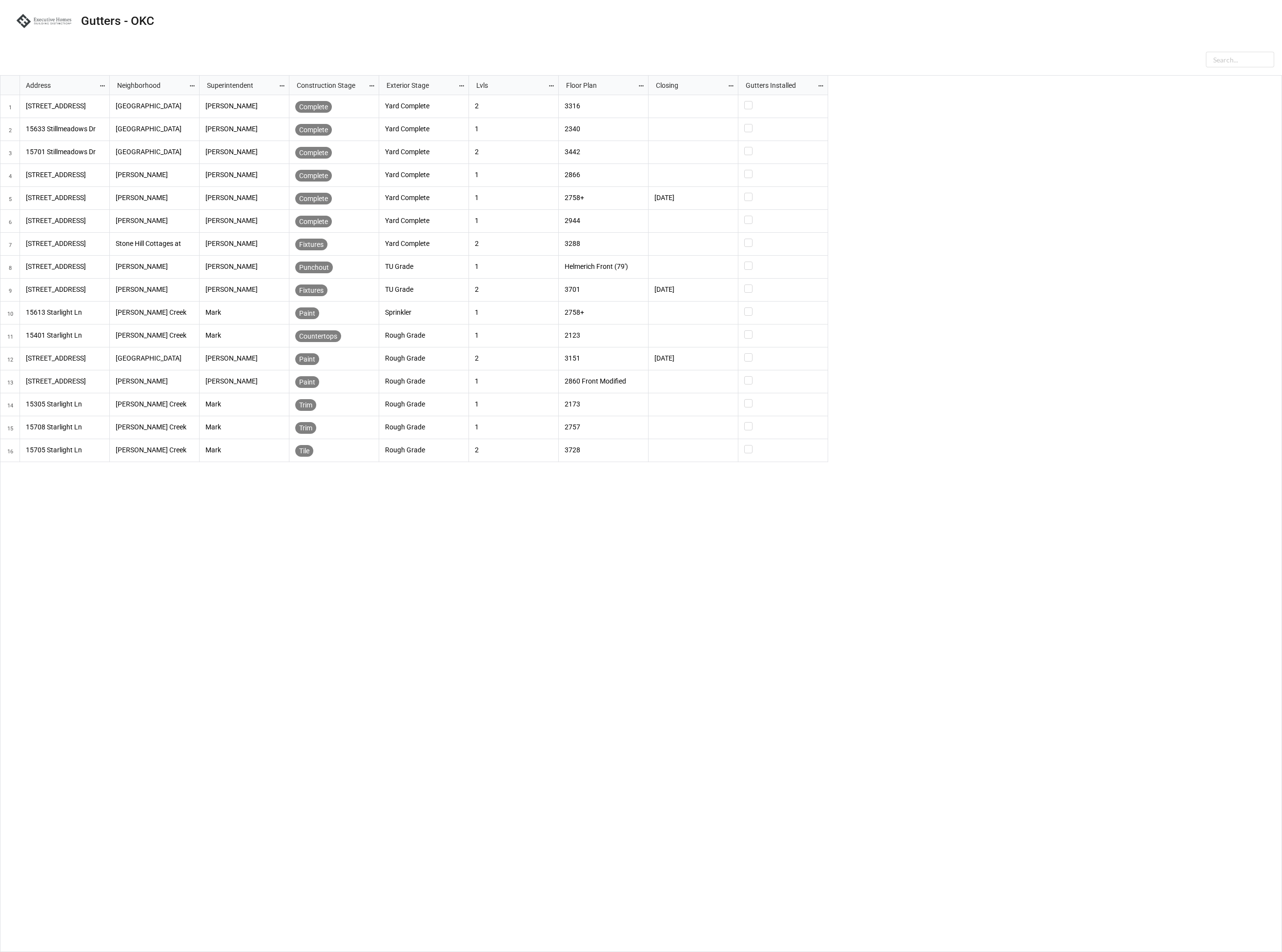
scroll to position [871, 1276]
click at [265, 28] on nav "Gutters - OKC" at bounding box center [641, 21] width 1282 height 42
click at [9, 107] on icon "grid" at bounding box center [10, 108] width 9 height 9
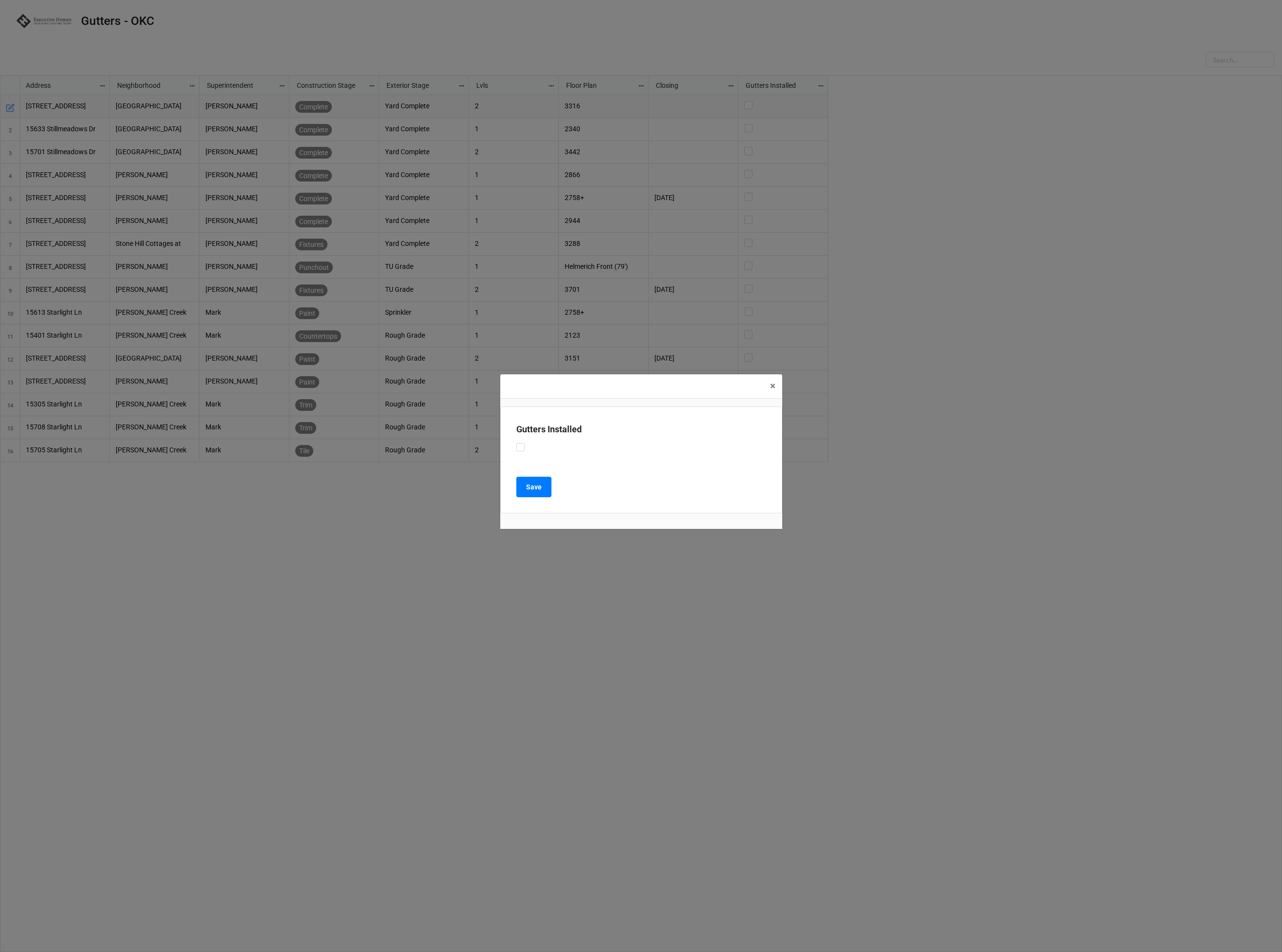
click at [1110, 339] on div "× Close Gutters Installed Save" at bounding box center [641, 476] width 1282 height 952
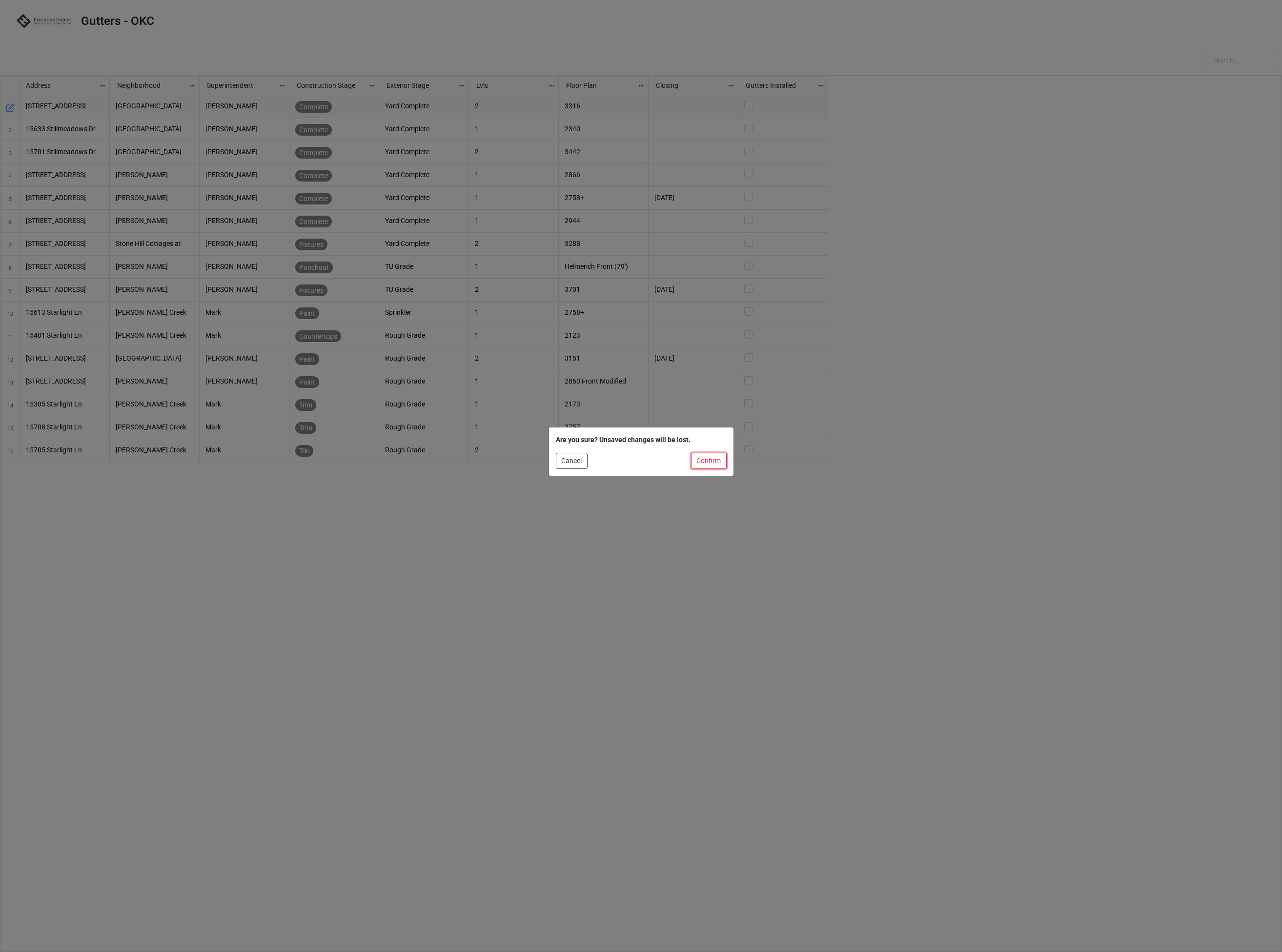
click at [707, 464] on button "Confirm" at bounding box center [709, 461] width 36 height 16
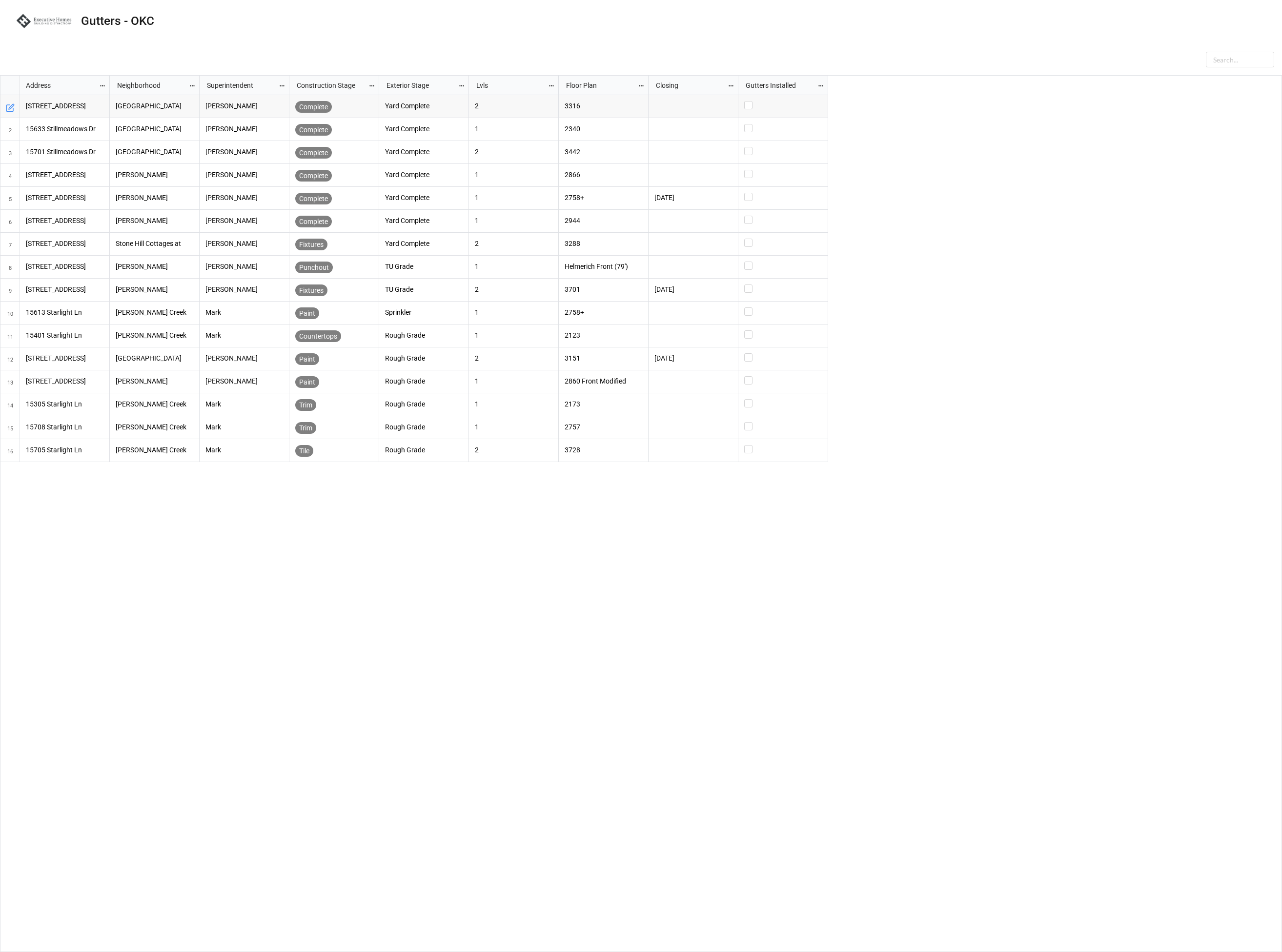
click at [660, 564] on div "Echo Park David Complete Yard Complete 2 3316 Echo Park David Complete Yard Com…" at bounding box center [695, 524] width 1173 height 857
